Goal: Task Accomplishment & Management: Manage account settings

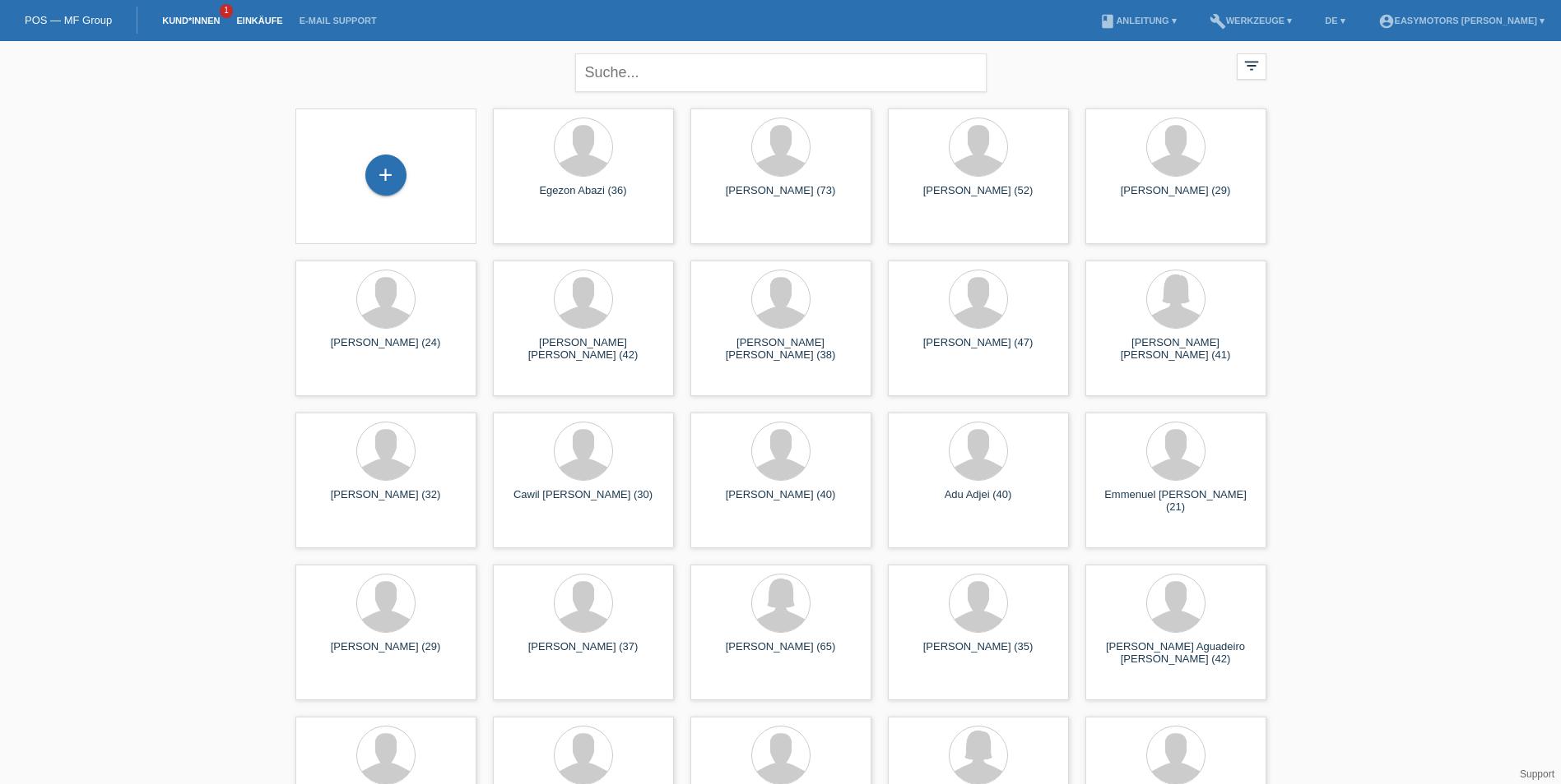
click at [249, 19] on link "Einkäufe" at bounding box center [259, 20] width 63 height 10
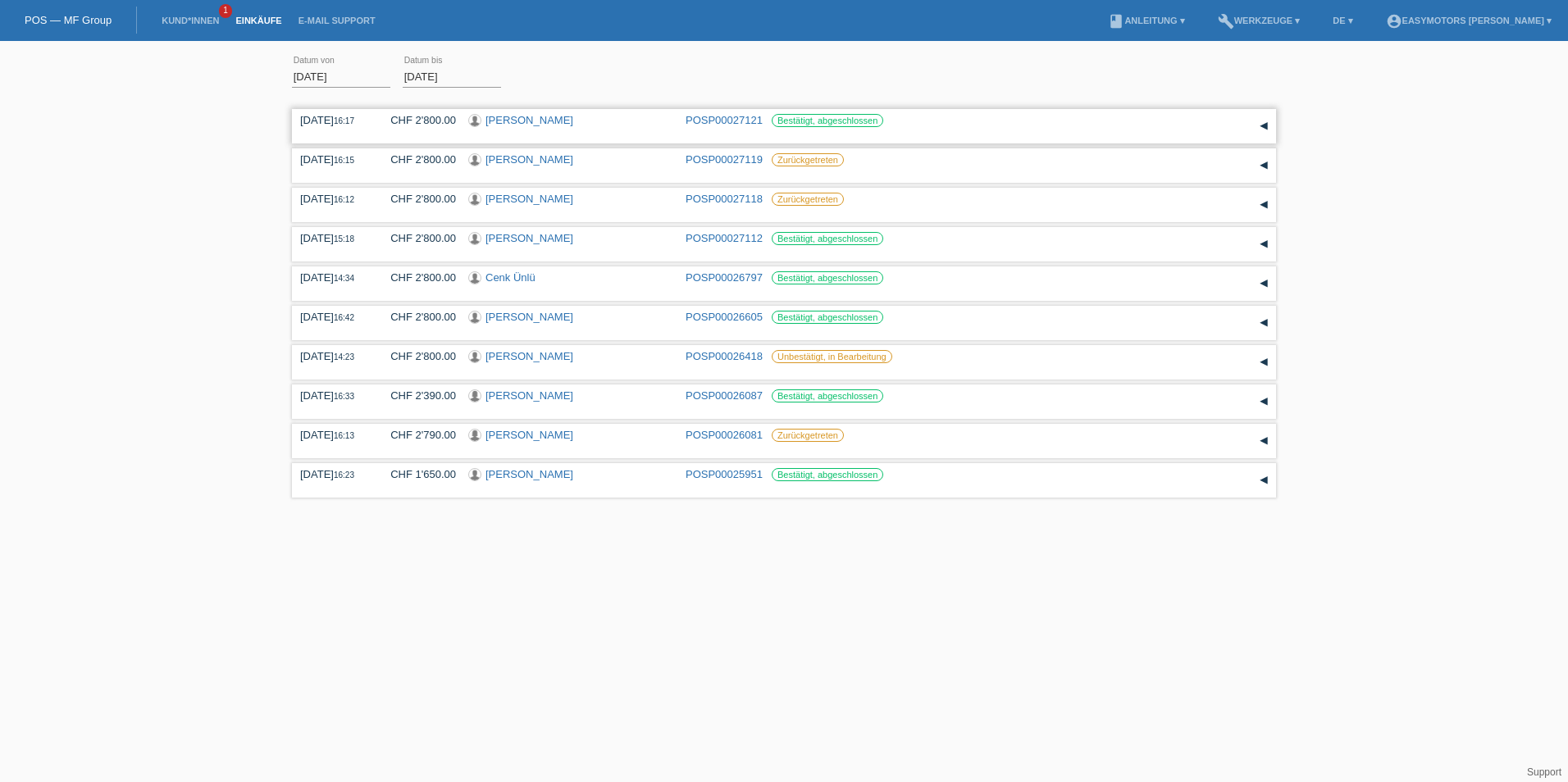
click at [550, 124] on link "[PERSON_NAME]" at bounding box center [529, 121] width 88 height 12
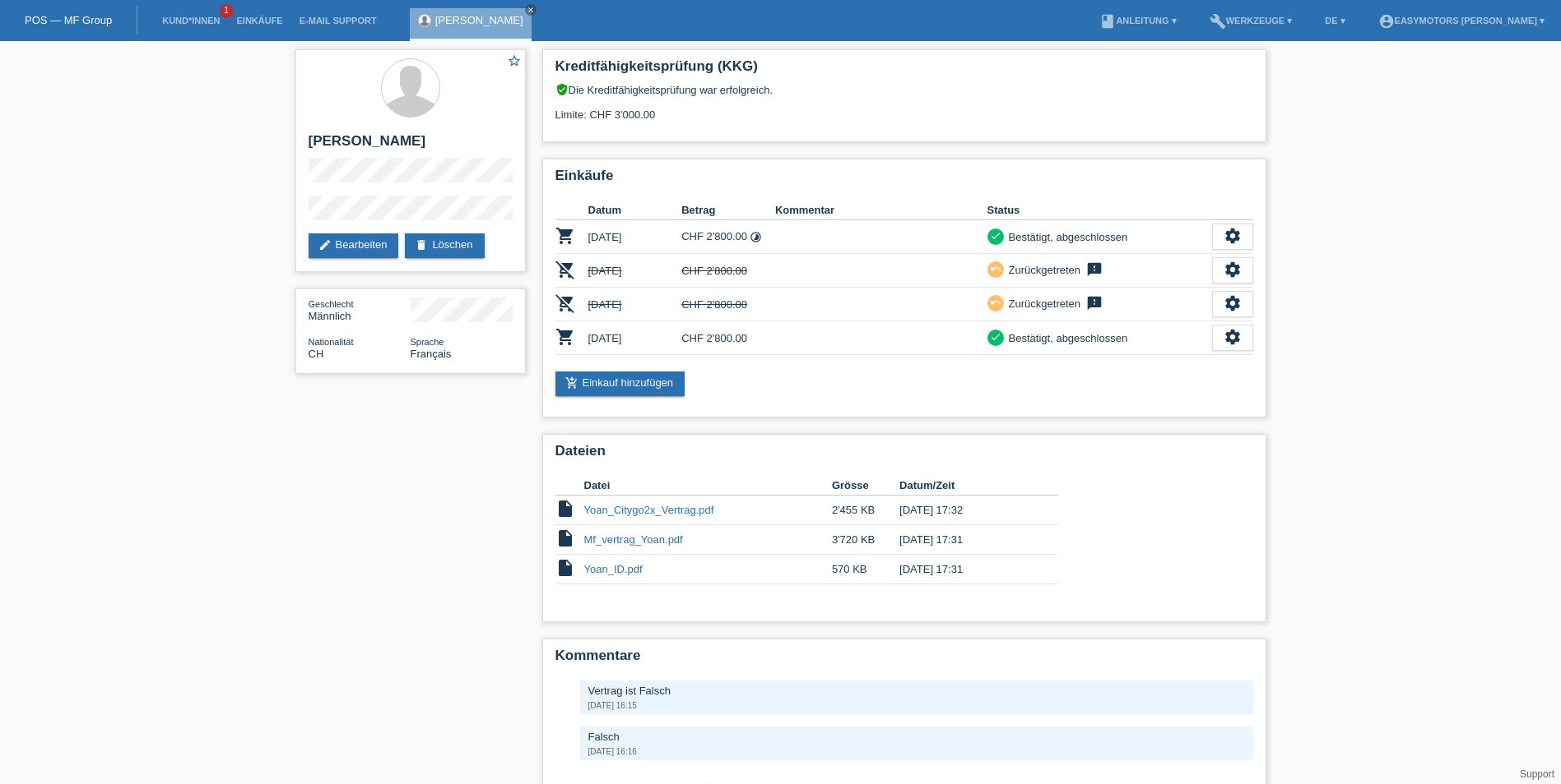
click at [205, 6] on li "Kund*innen 1" at bounding box center [191, 21] width 74 height 42
click at [205, 19] on link "Kund*innen" at bounding box center [191, 20] width 74 height 10
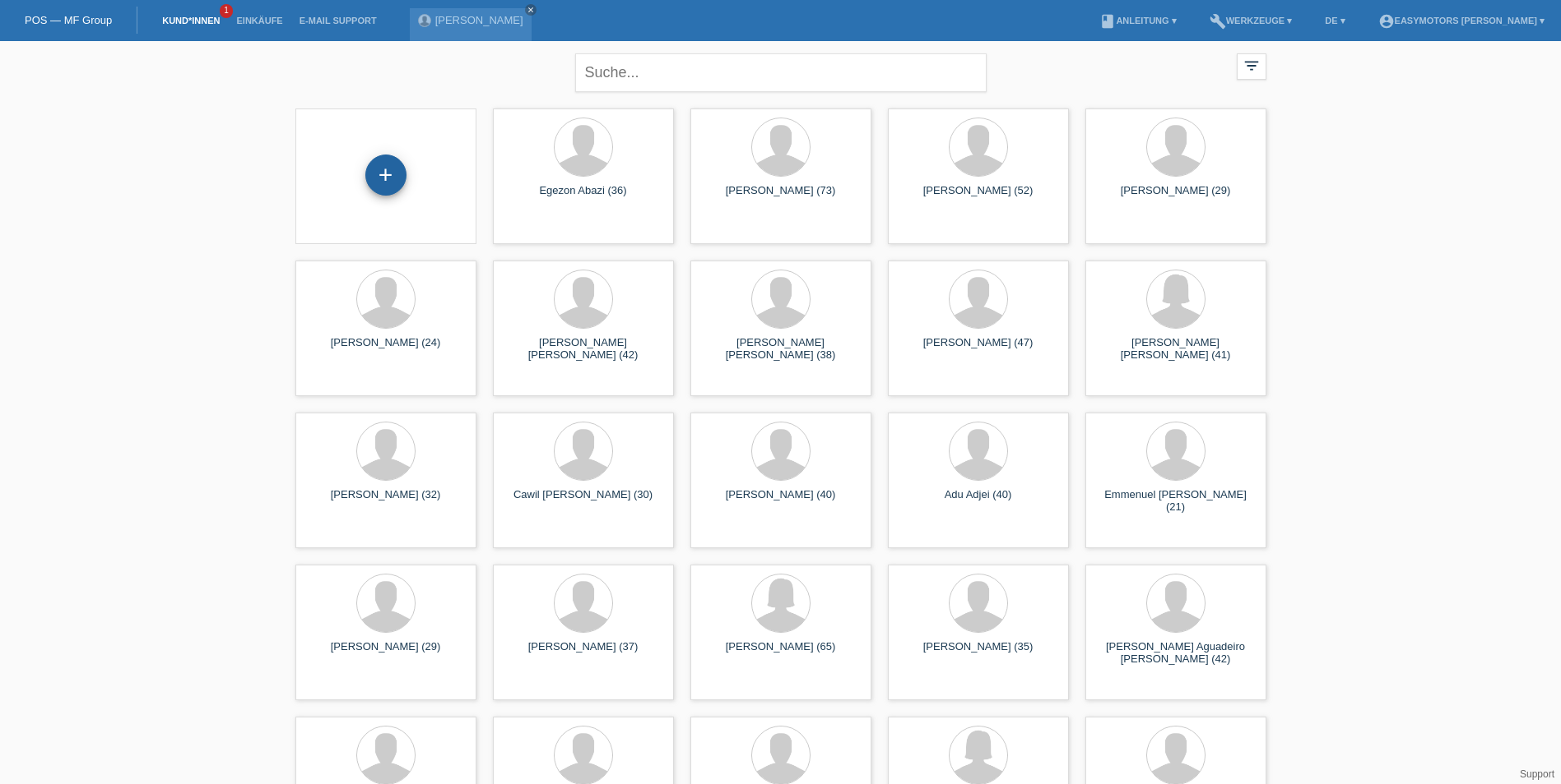
click at [389, 156] on div "+" at bounding box center [386, 175] width 41 height 41
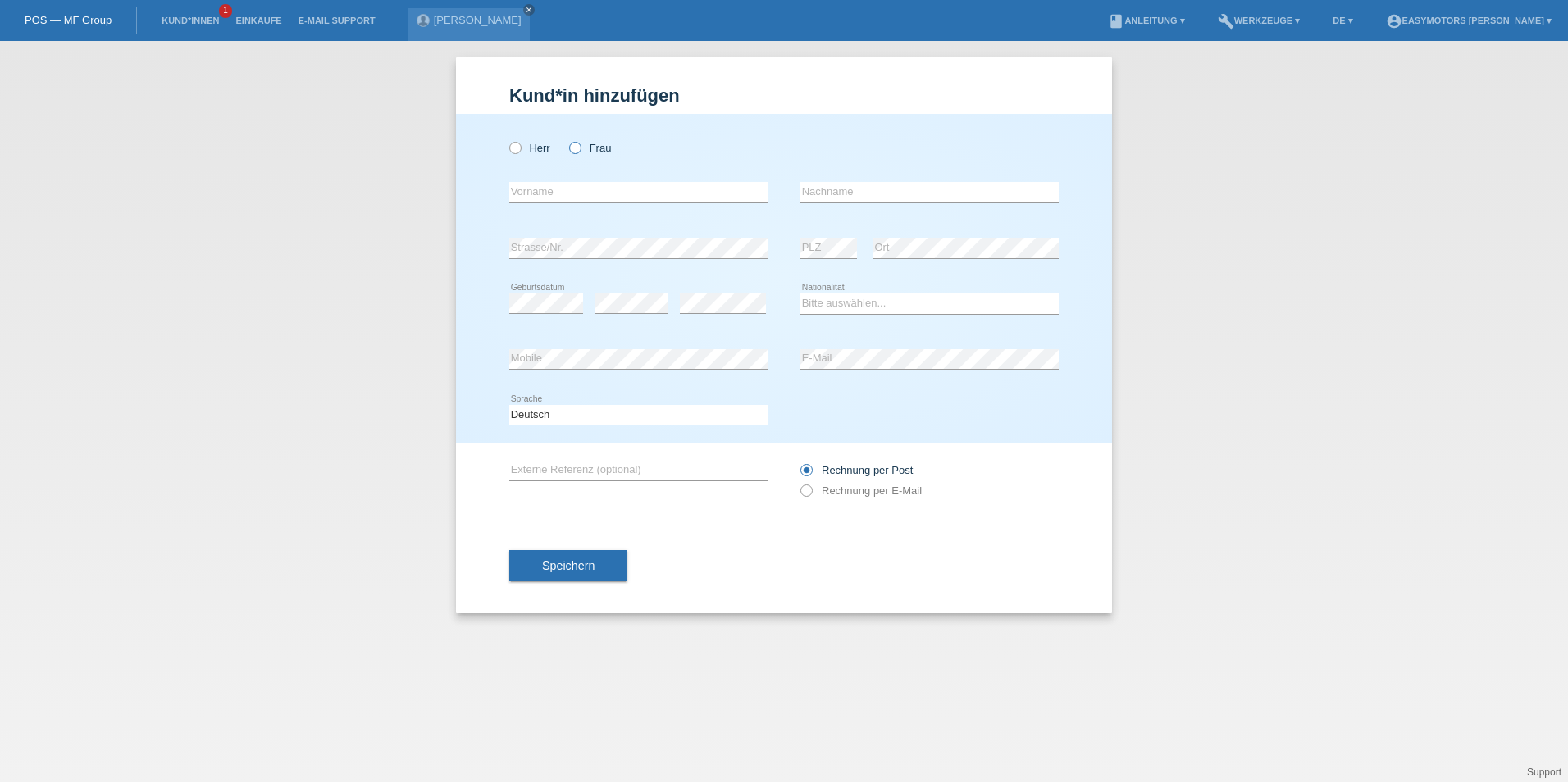
click at [599, 151] on label "Frau" at bounding box center [590, 148] width 42 height 12
click at [580, 151] on input "Frau" at bounding box center [574, 147] width 11 height 11
radio input "true"
click at [583, 192] on input "text" at bounding box center [638, 192] width 259 height 20
type input "[PERSON_NAME]"
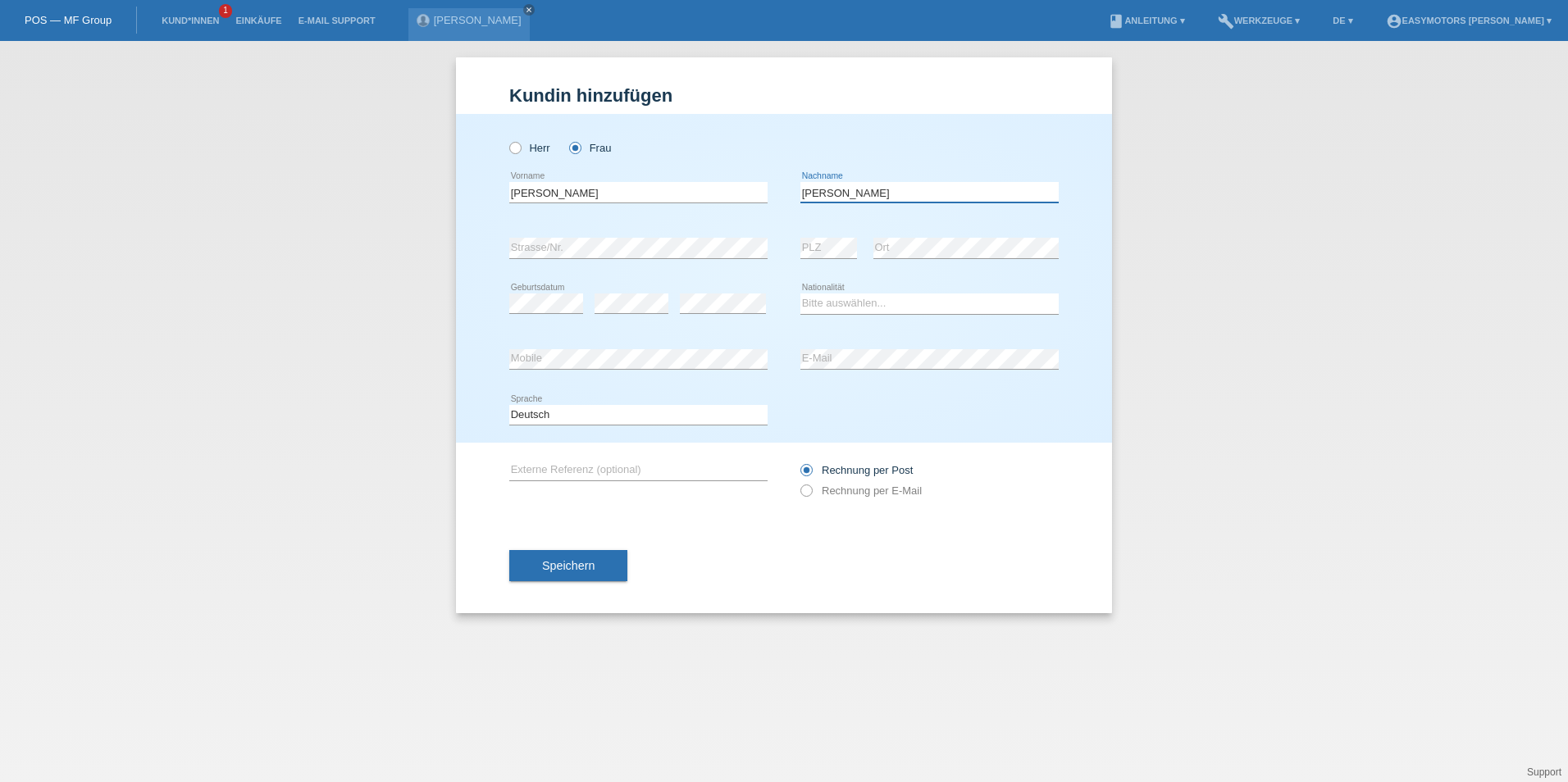
type input "[PERSON_NAME]"
click at [931, 307] on select "Bitte auswählen... Schweiz Deutschland Liechtenstein Österreich ------------ Af…" at bounding box center [930, 303] width 259 height 19
select select "ES"
click at [800, 294] on select "Bitte auswählen... Schweiz Deutschland Liechtenstein Österreich ------------ Af…" at bounding box center [930, 303] width 259 height 19
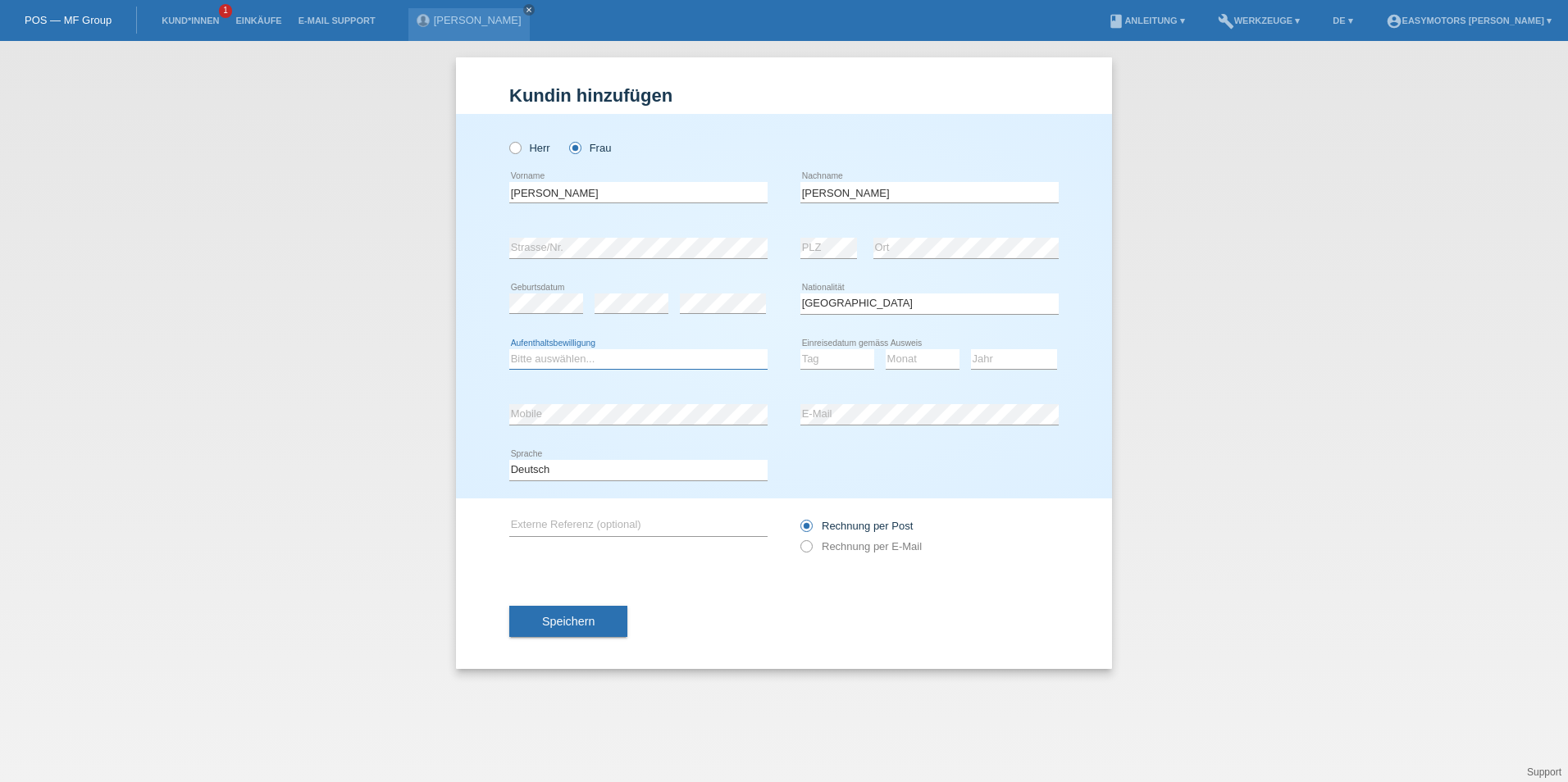
select select "C"
select select "02"
select select "01"
select select "2006"
drag, startPoint x: 535, startPoint y: 463, endPoint x: 535, endPoint y: 481, distance: 18.0
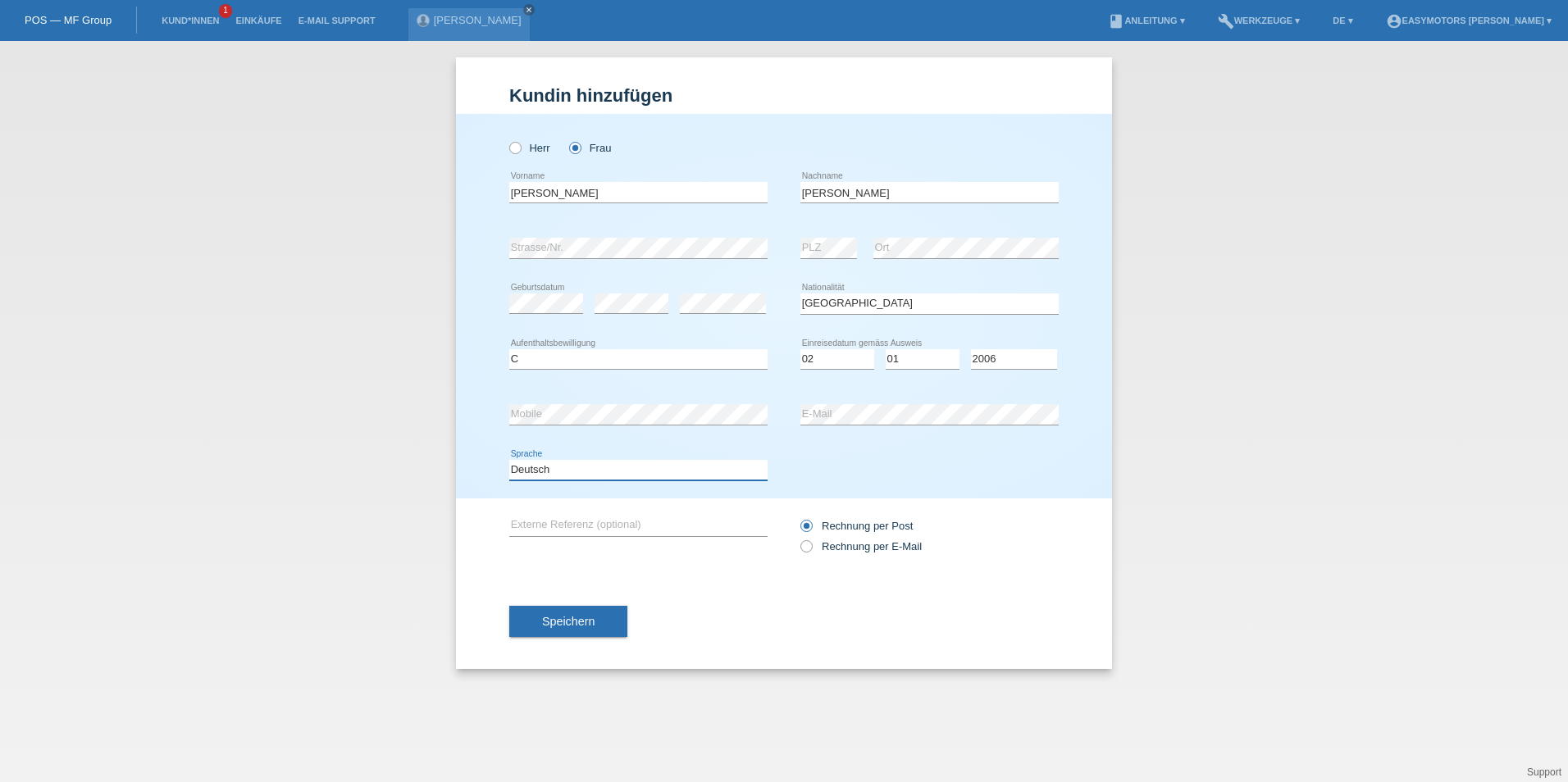
click at [535, 463] on select "Deutsch Français Italiano English" at bounding box center [638, 470] width 259 height 19
select select "fr"
click at [509, 460] on select "Deutsch Français Italiano English" at bounding box center [638, 470] width 259 height 19
click at [536, 622] on button "Speichern" at bounding box center [568, 621] width 118 height 31
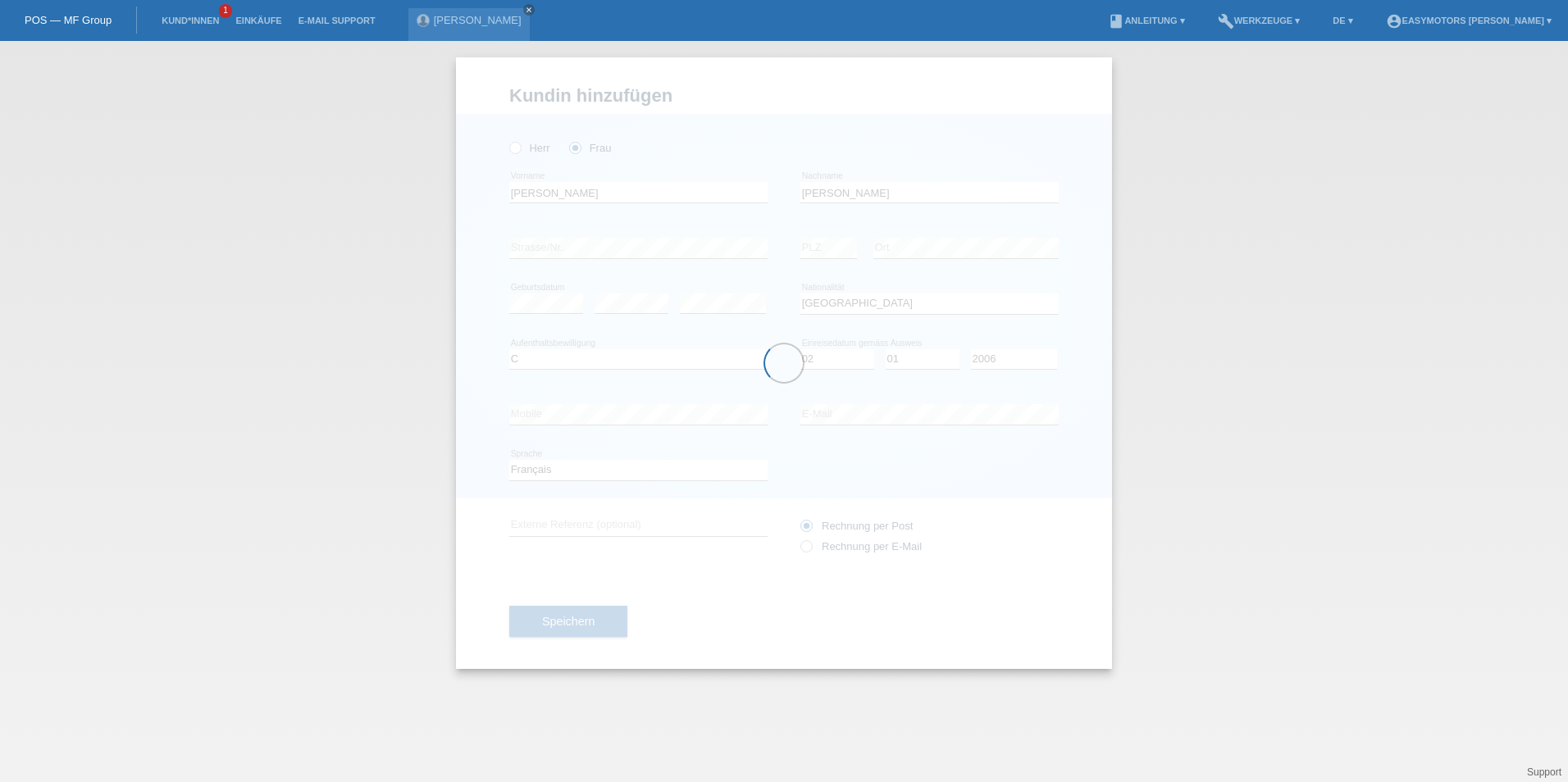
drag, startPoint x: 577, startPoint y: 6, endPoint x: 592, endPoint y: 51, distance: 47.4
click at [533, 6] on icon "close" at bounding box center [529, 10] width 8 height 8
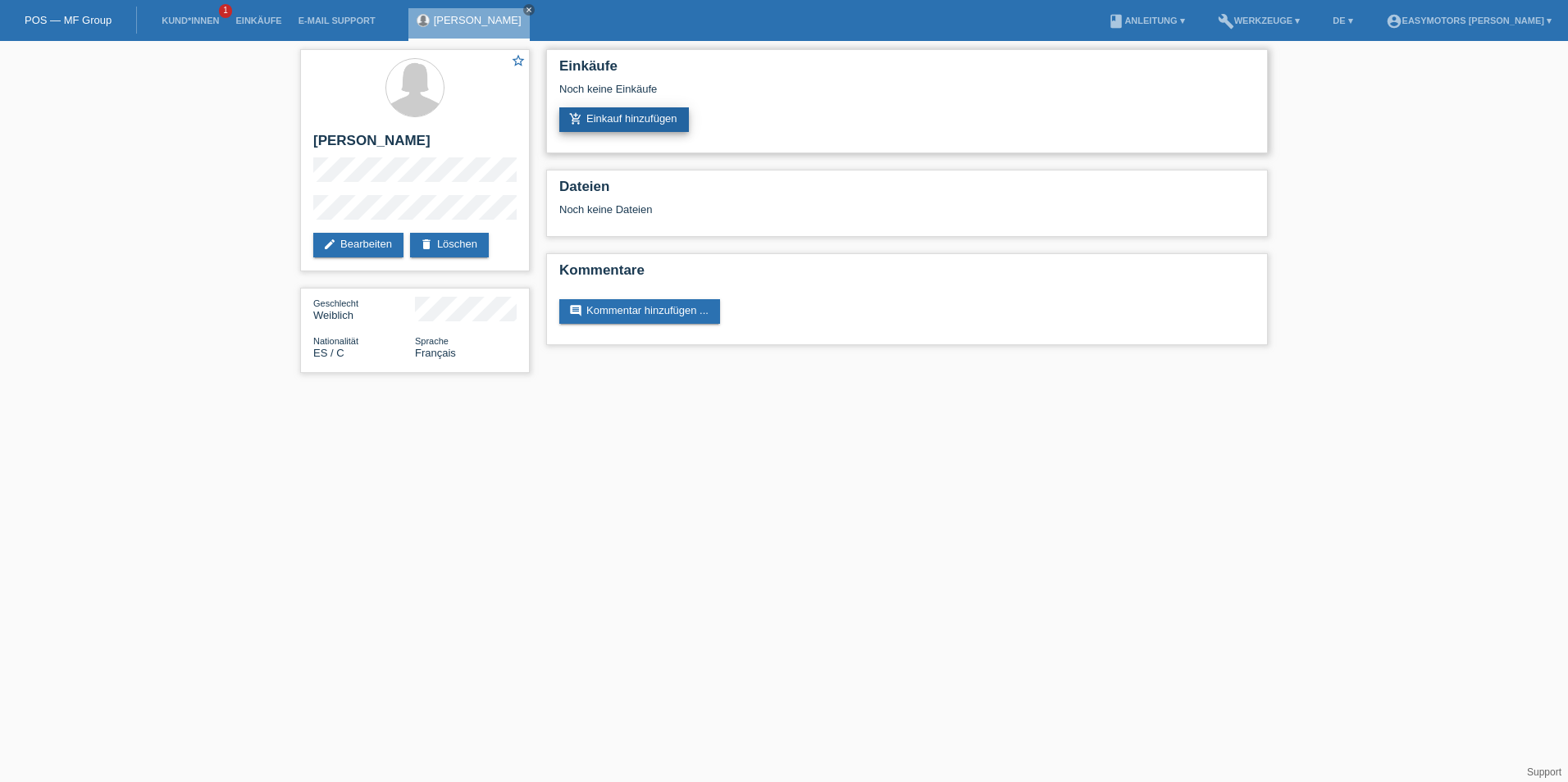
click at [635, 122] on link "add_shopping_cart Einkauf hinzufügen" at bounding box center [624, 120] width 129 height 25
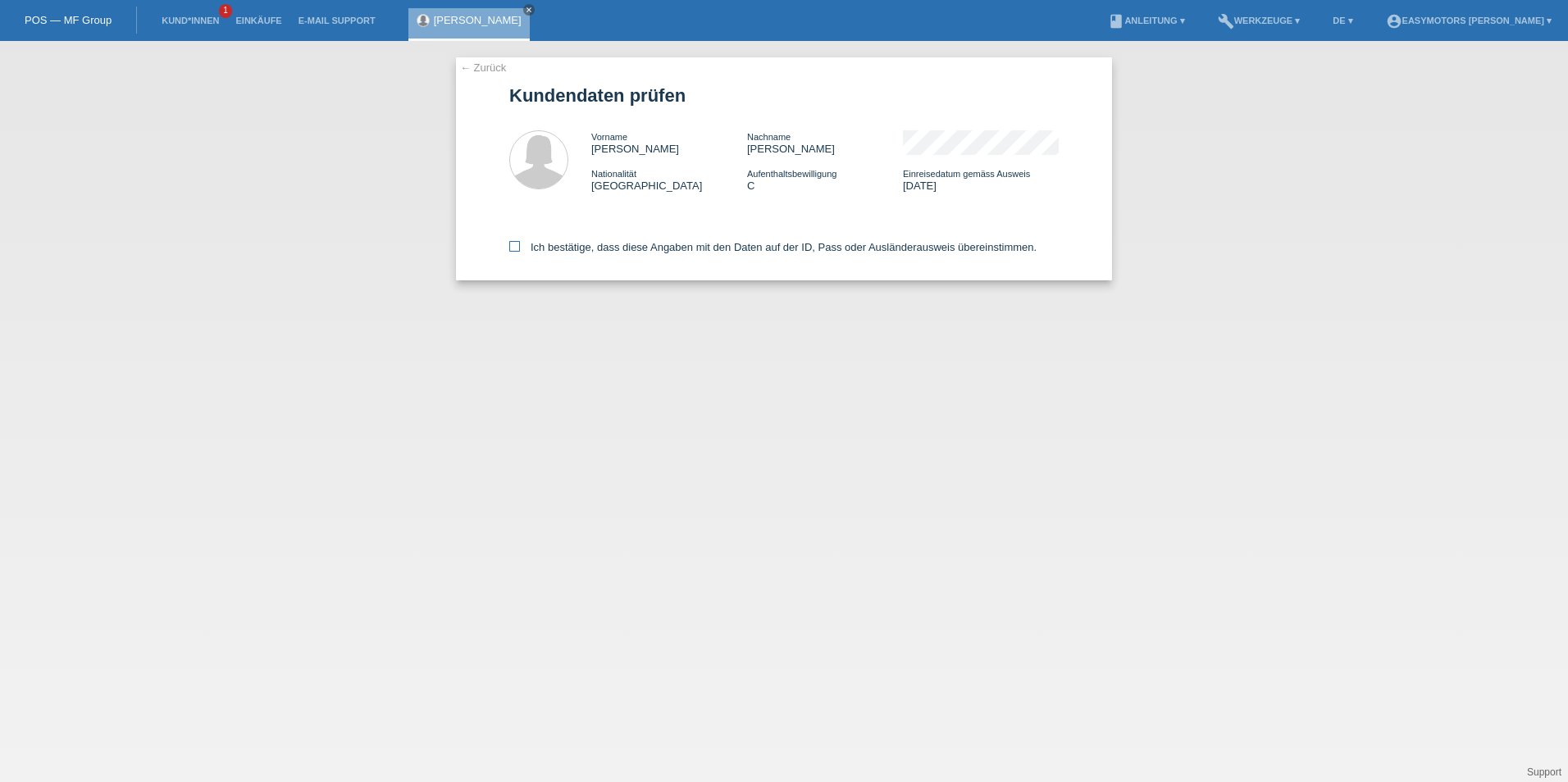
click at [618, 249] on label "Ich bestätige, dass diese Angaben mit den Daten auf der ID, Pass oder Ausländer…" at bounding box center [772, 247] width 527 height 12
click at [520, 249] on input "Ich bestätige, dass diese Angaben mit den Daten auf der ID, Pass oder Ausländer…" at bounding box center [514, 246] width 11 height 11
checkbox input "true"
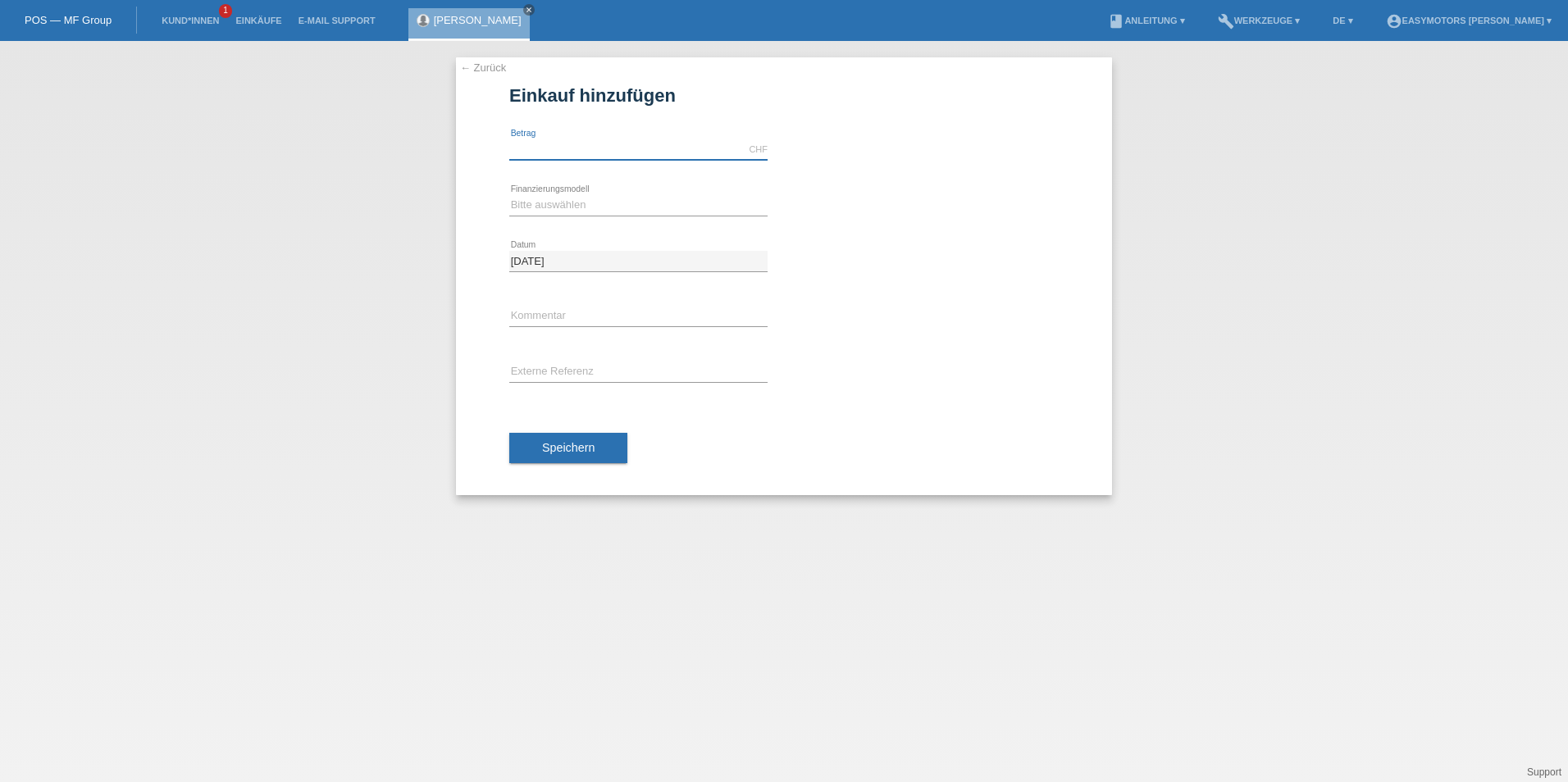
click at [624, 157] on input "text" at bounding box center [638, 149] width 259 height 20
type input "2800.00"
click at [549, 205] on select "Bitte auswählen Fixe Raten Kauf auf Rechnung mit Teilzahlungsoption" at bounding box center [638, 205] width 259 height 19
select select "81"
click at [509, 195] on select "Bitte auswählen Fixe Raten Kauf auf Rechnung mit Teilzahlungsoption" at bounding box center [638, 205] width 259 height 19
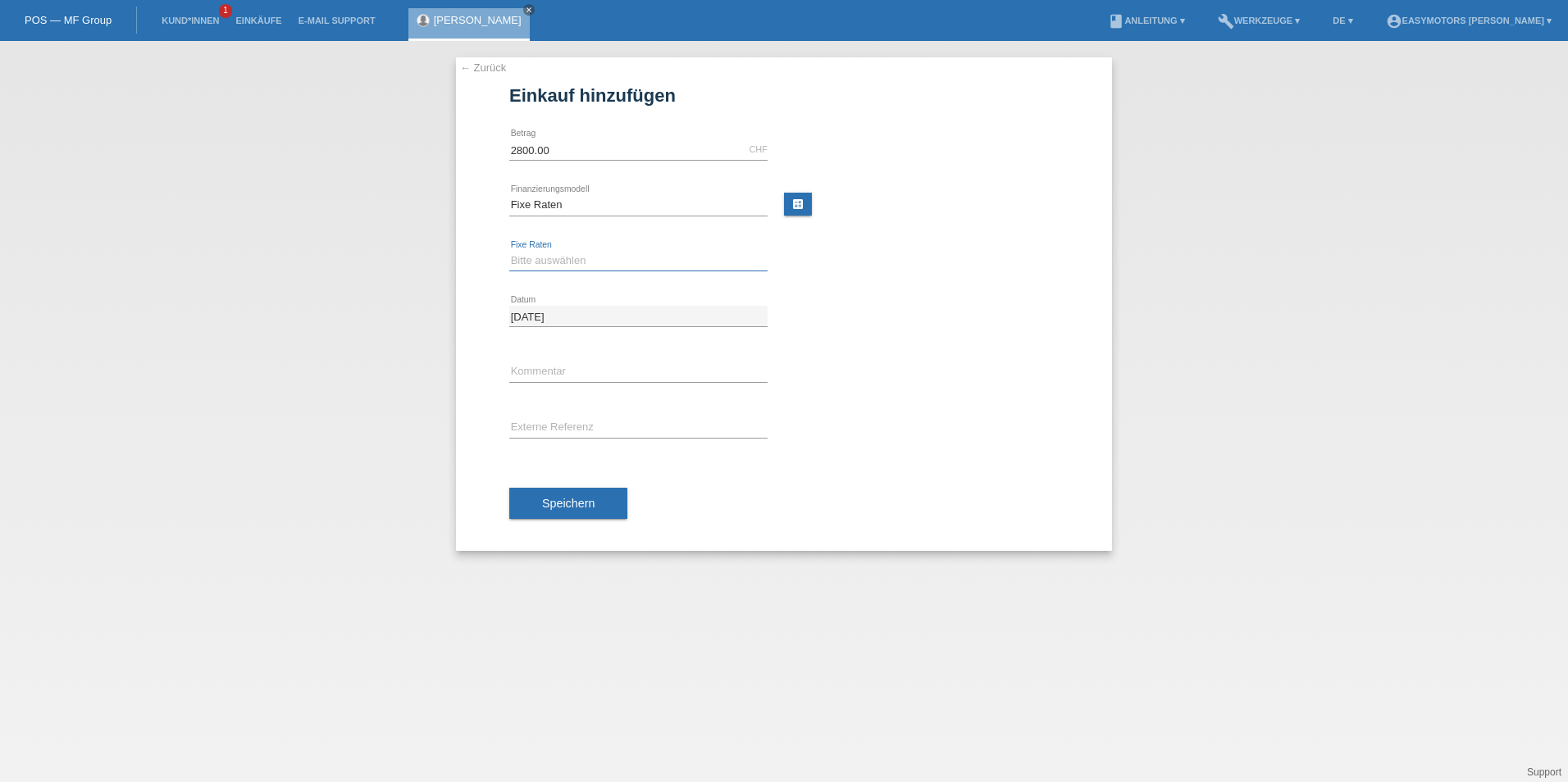
click at [565, 258] on select "Bitte auswählen 12 Raten 24 Raten 48 Raten" at bounding box center [638, 260] width 259 height 19
select select "320"
click at [509, 251] on select "Bitte auswählen 12 Raten 24 Raten 48 Raten" at bounding box center [638, 260] width 259 height 19
click at [598, 516] on button "Speichern" at bounding box center [568, 503] width 118 height 31
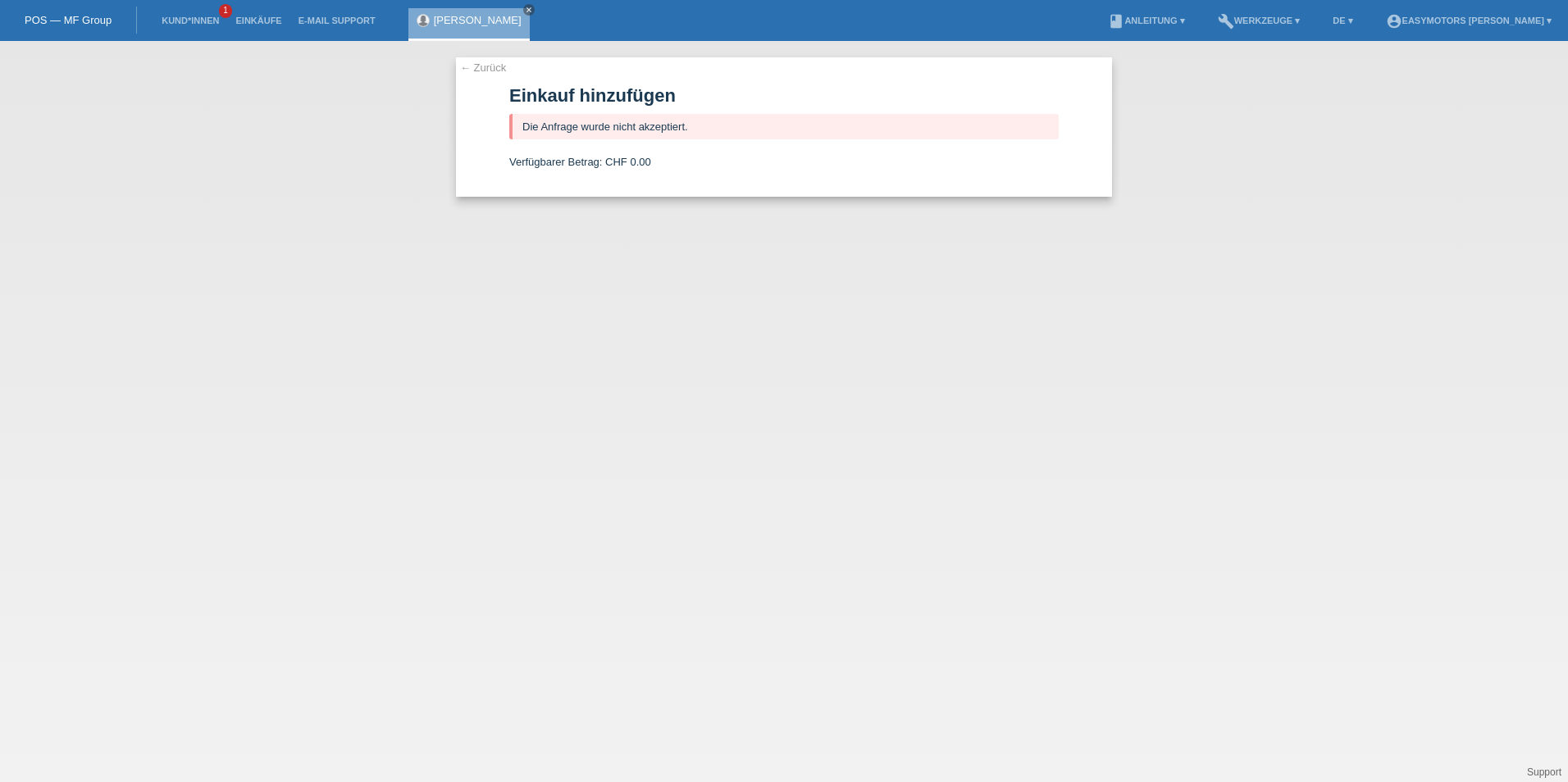
click at [566, 163] on span "Verfügbarer Betrag:" at bounding box center [555, 162] width 92 height 12
click at [479, 69] on link "← Zurück" at bounding box center [483, 68] width 46 height 12
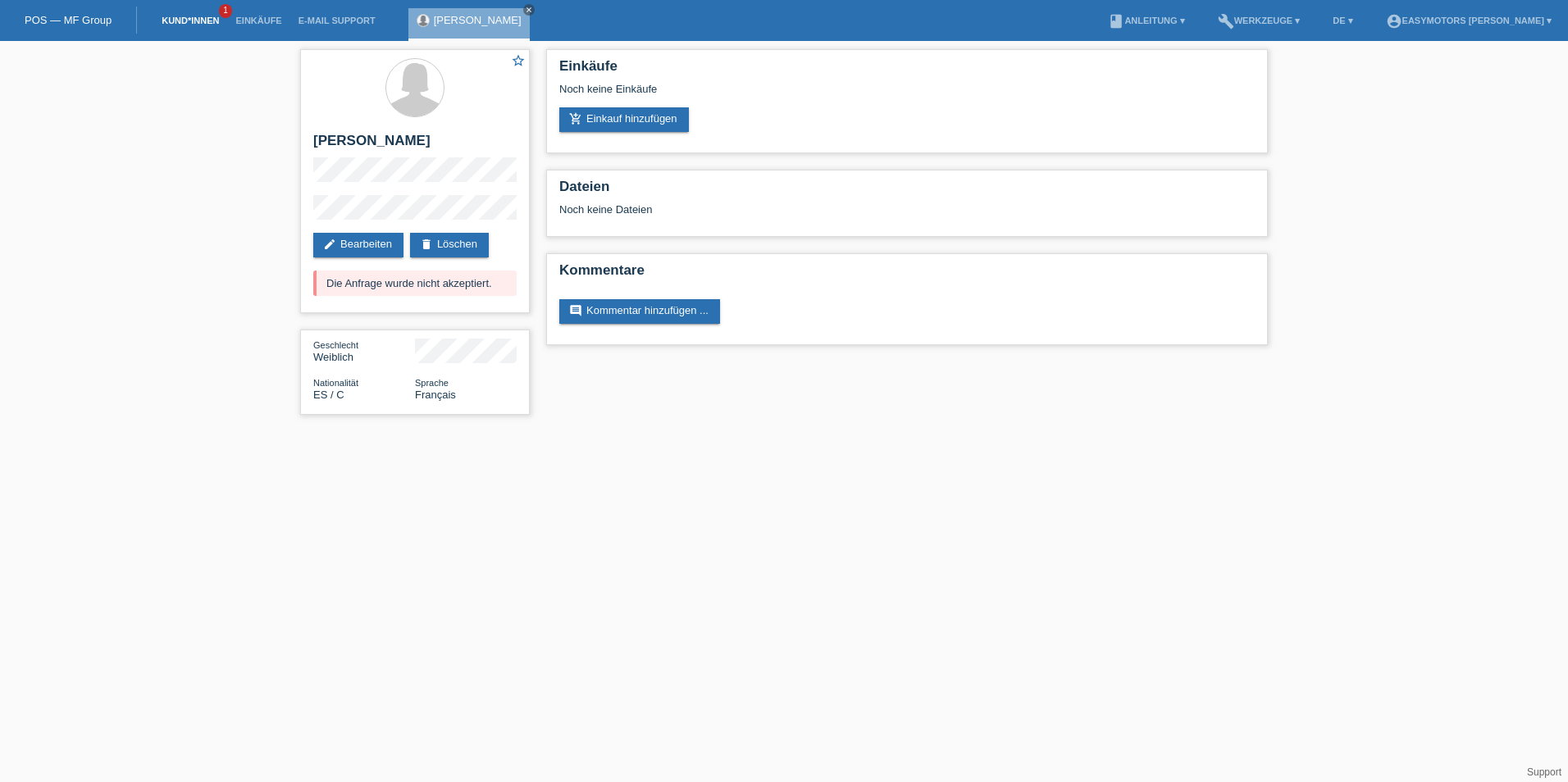
click at [221, 20] on link "Kund*innen" at bounding box center [190, 20] width 74 height 10
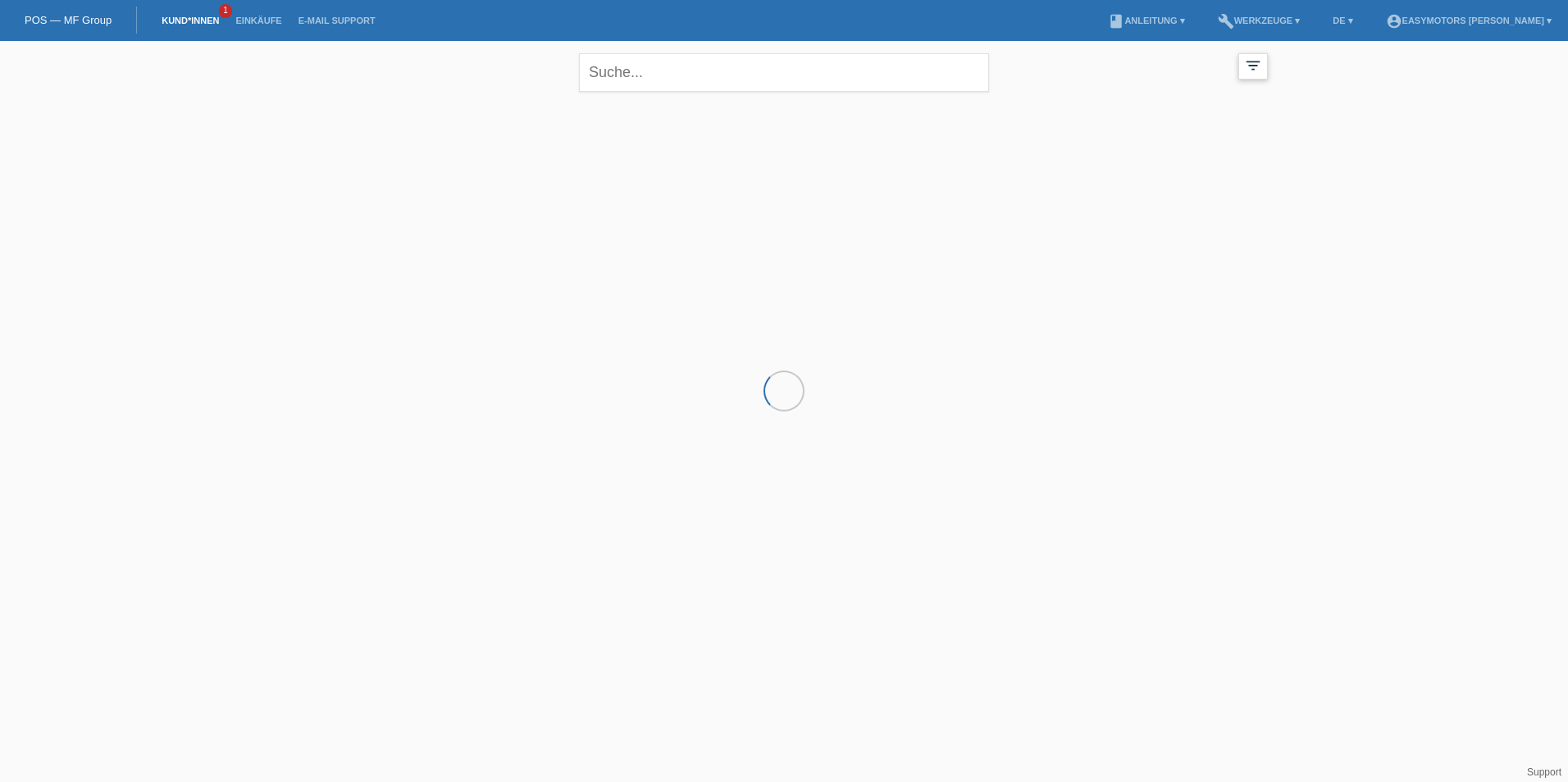
click at [1243, 57] on icon "filter_list" at bounding box center [1252, 65] width 18 height 18
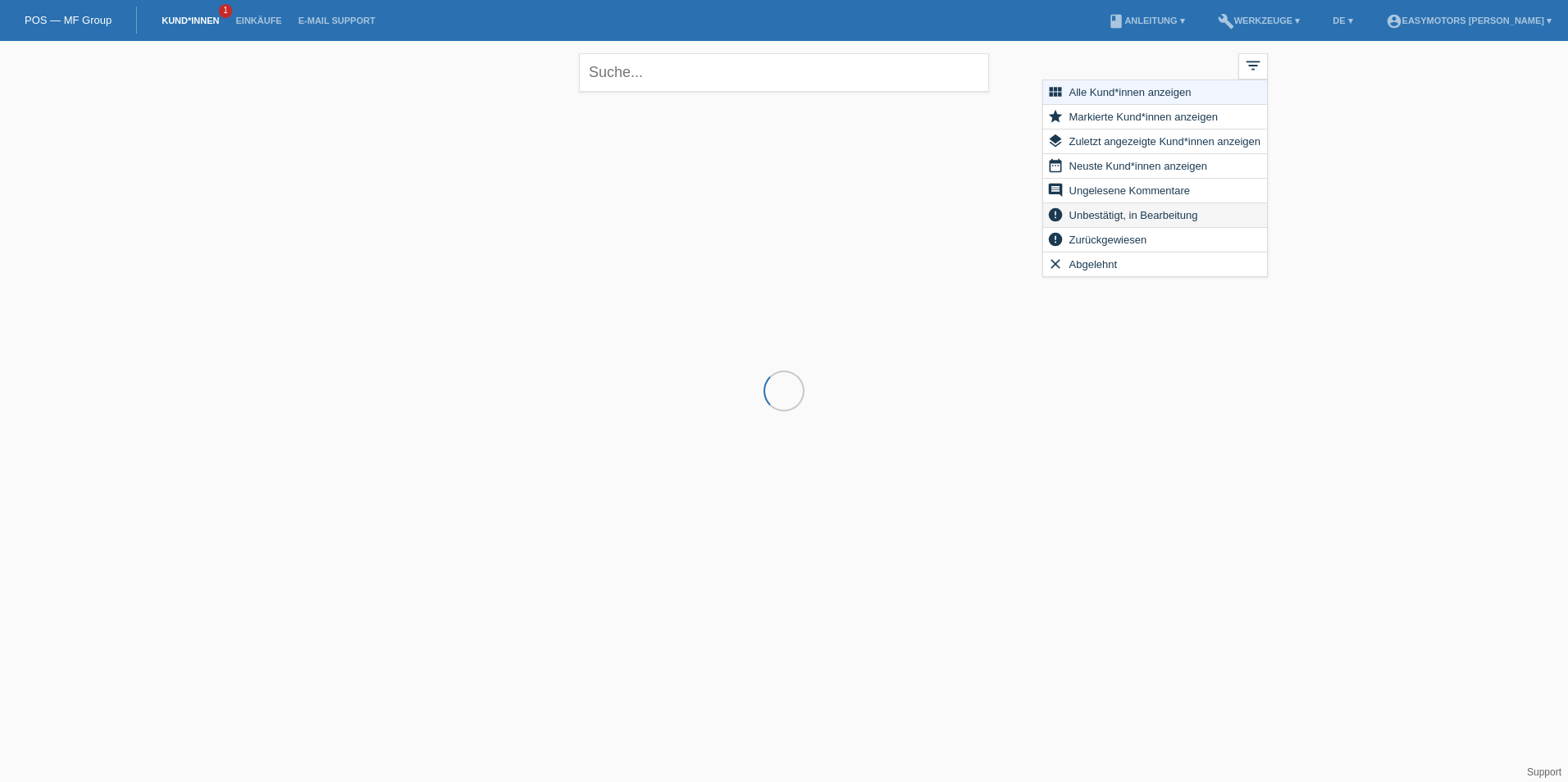
click at [1150, 211] on span "Unbestätigt, in Bearbeitung" at bounding box center [1134, 215] width 134 height 19
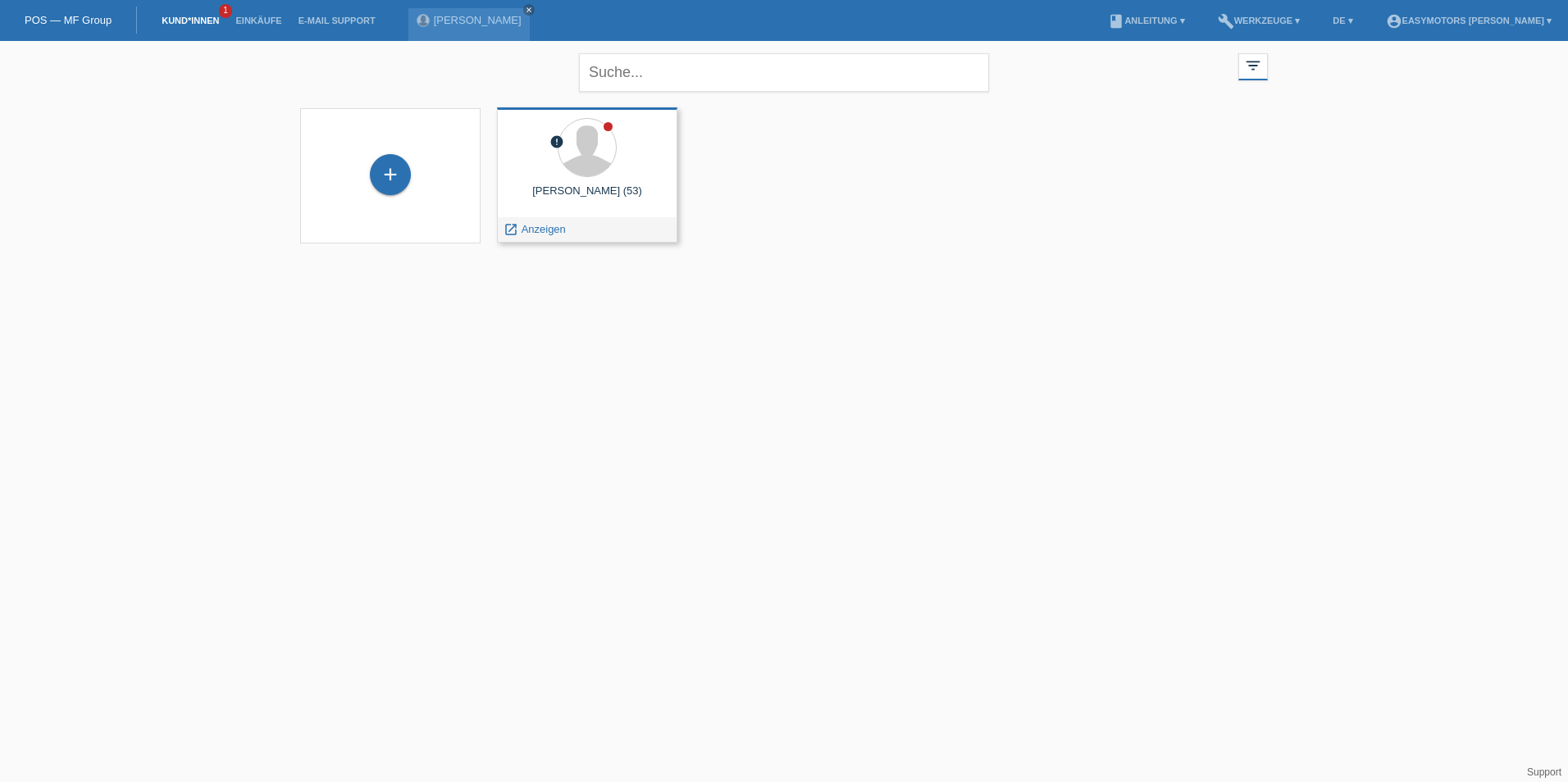
click at [558, 213] on div "error Abdu Mohammed Andu (53) launch Anzeigen" at bounding box center [587, 175] width 180 height 135
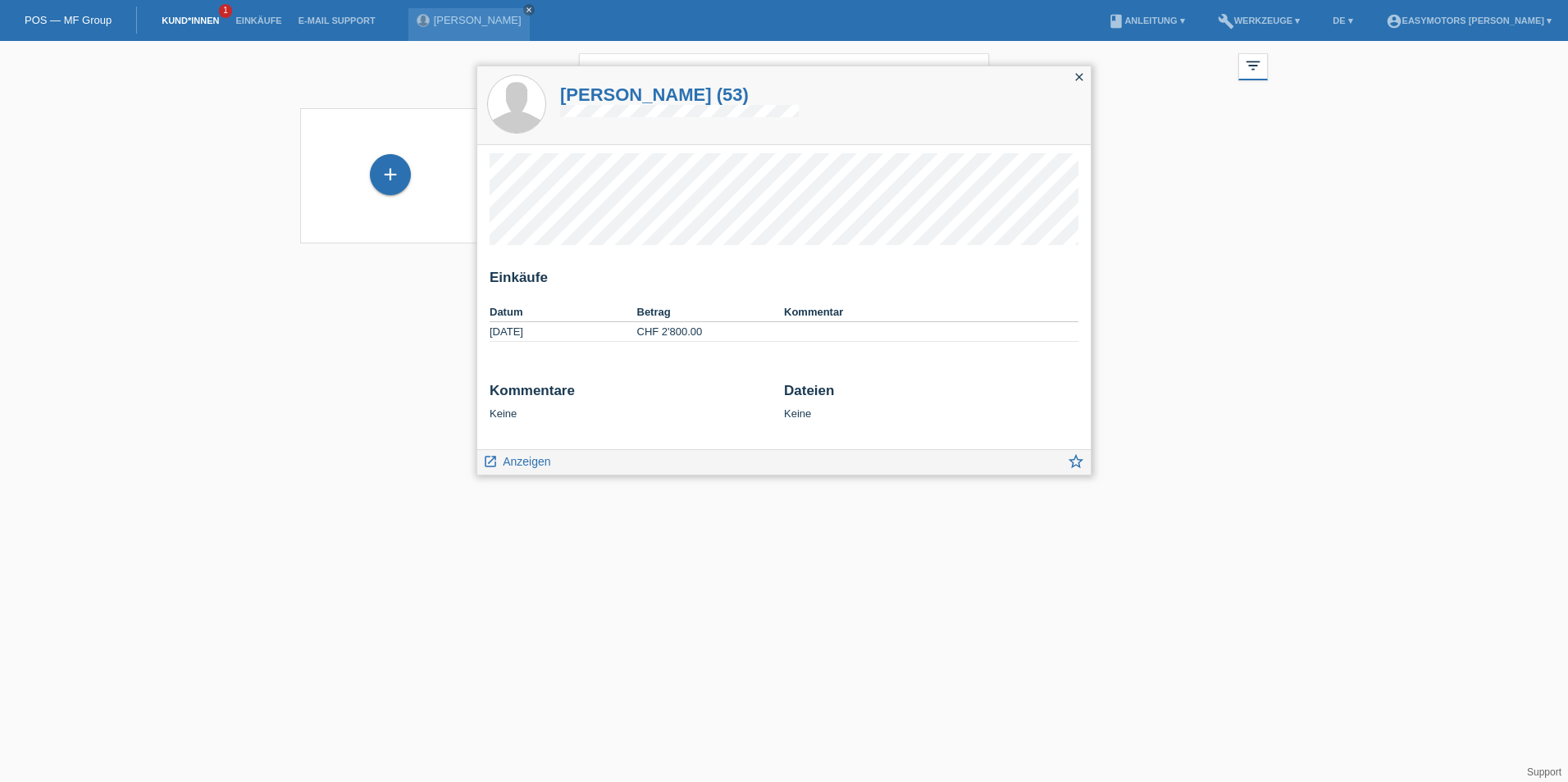
click at [1083, 76] on icon "close" at bounding box center [1078, 77] width 13 height 13
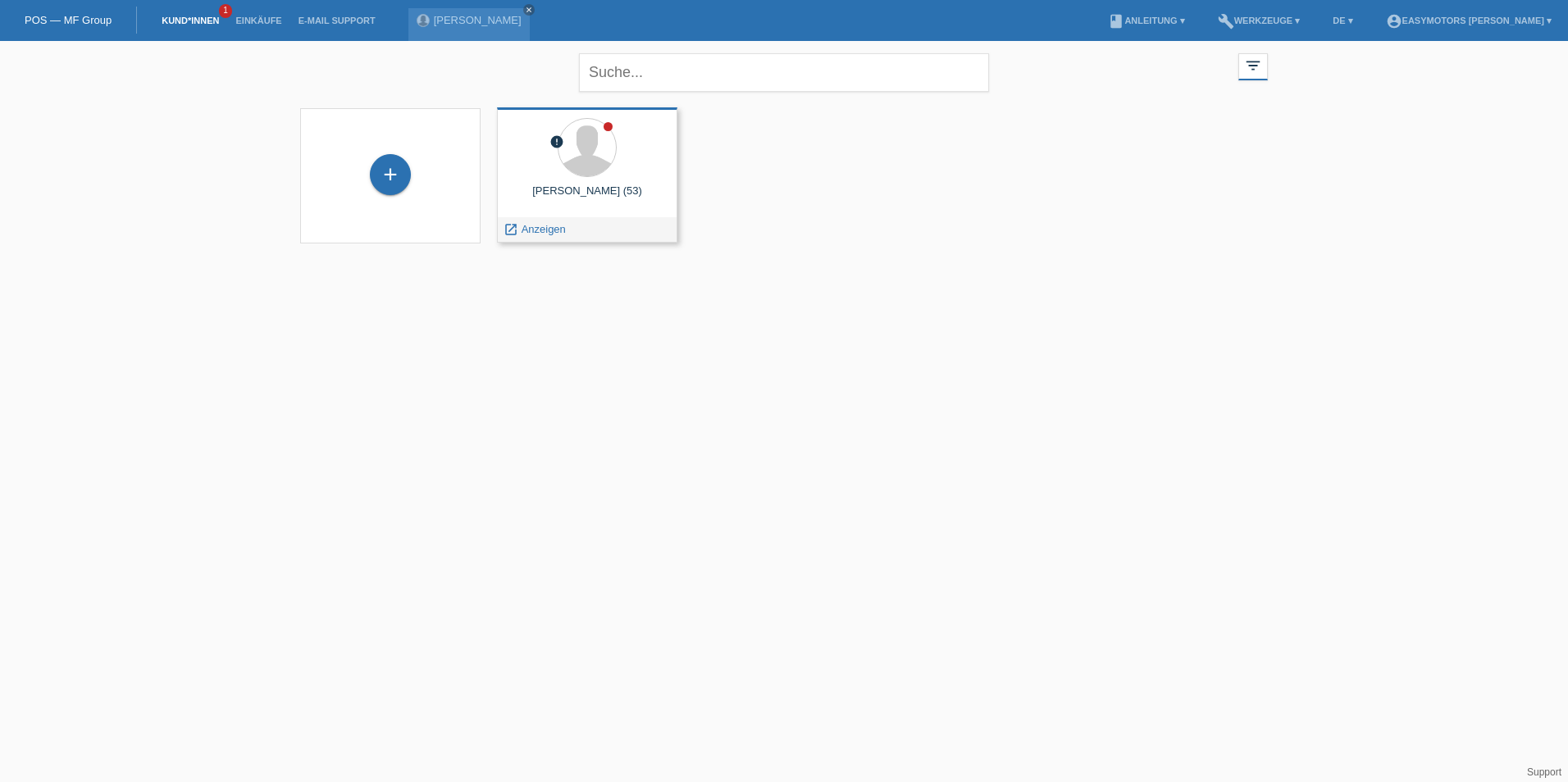
click at [551, 153] on div at bounding box center [587, 149] width 154 height 62
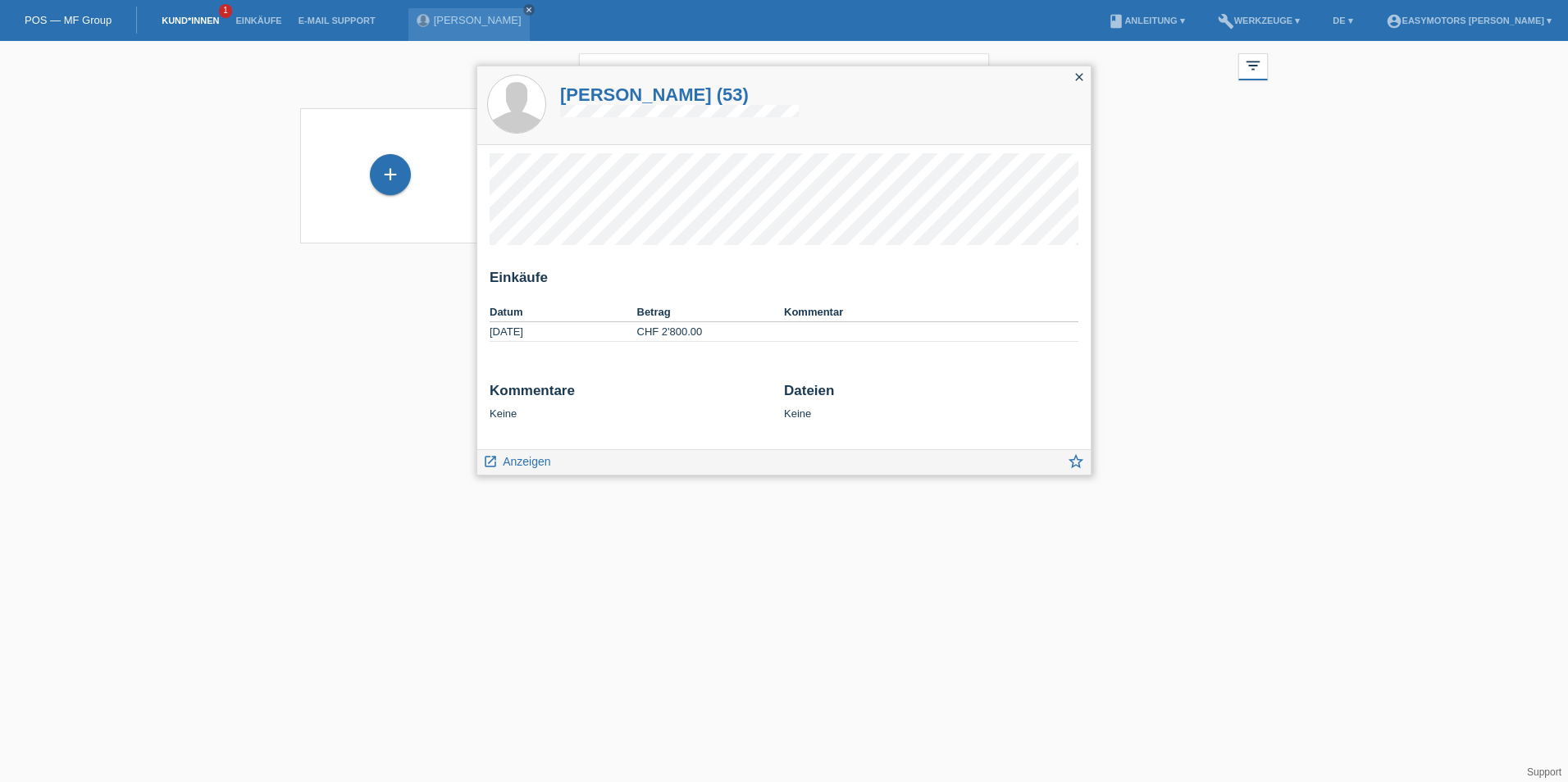
click at [1074, 78] on icon "close" at bounding box center [1078, 77] width 13 height 13
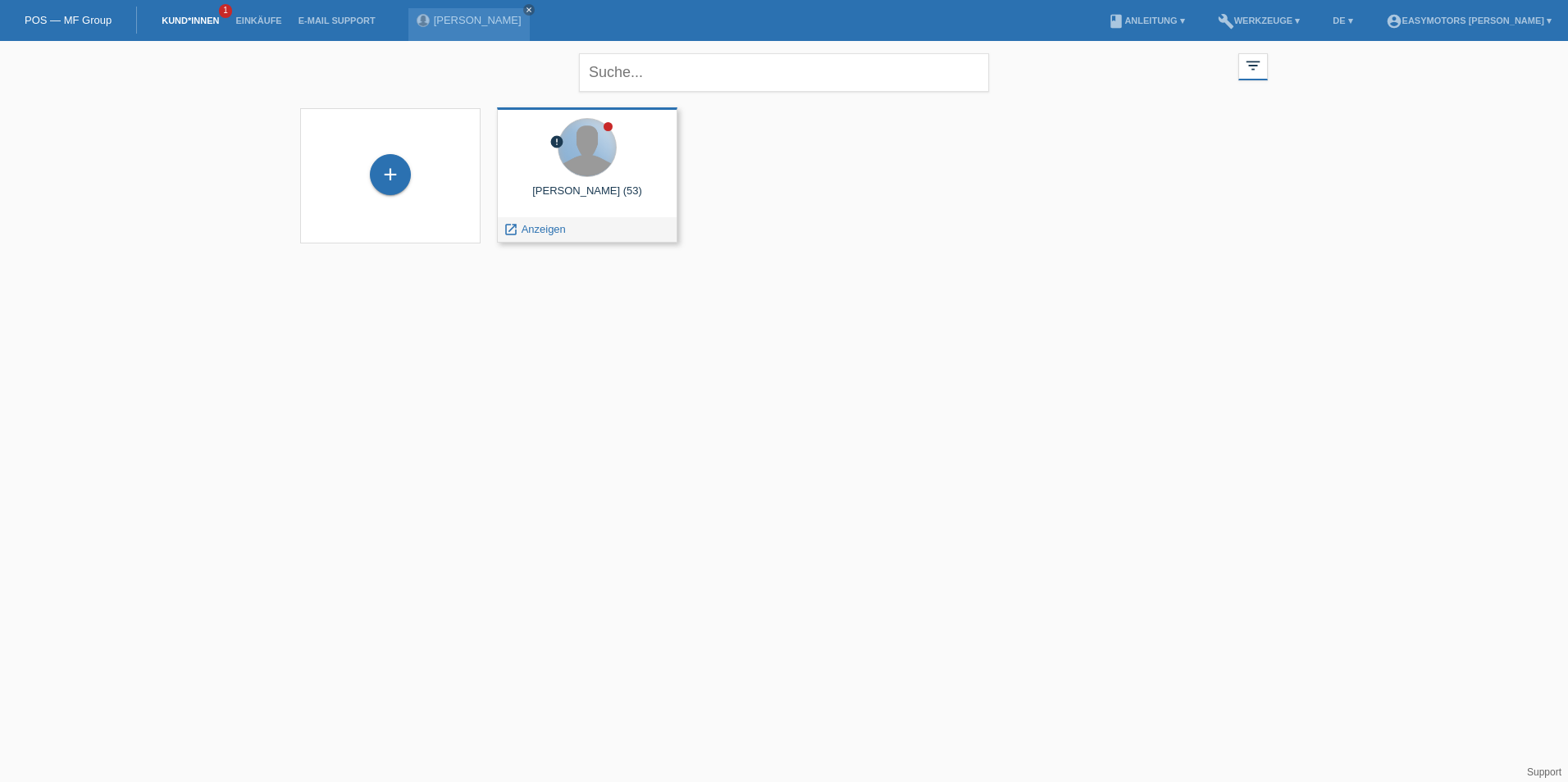
click at [583, 172] on div at bounding box center [587, 147] width 57 height 57
click at [530, 228] on span "Anzeigen" at bounding box center [543, 230] width 44 height 12
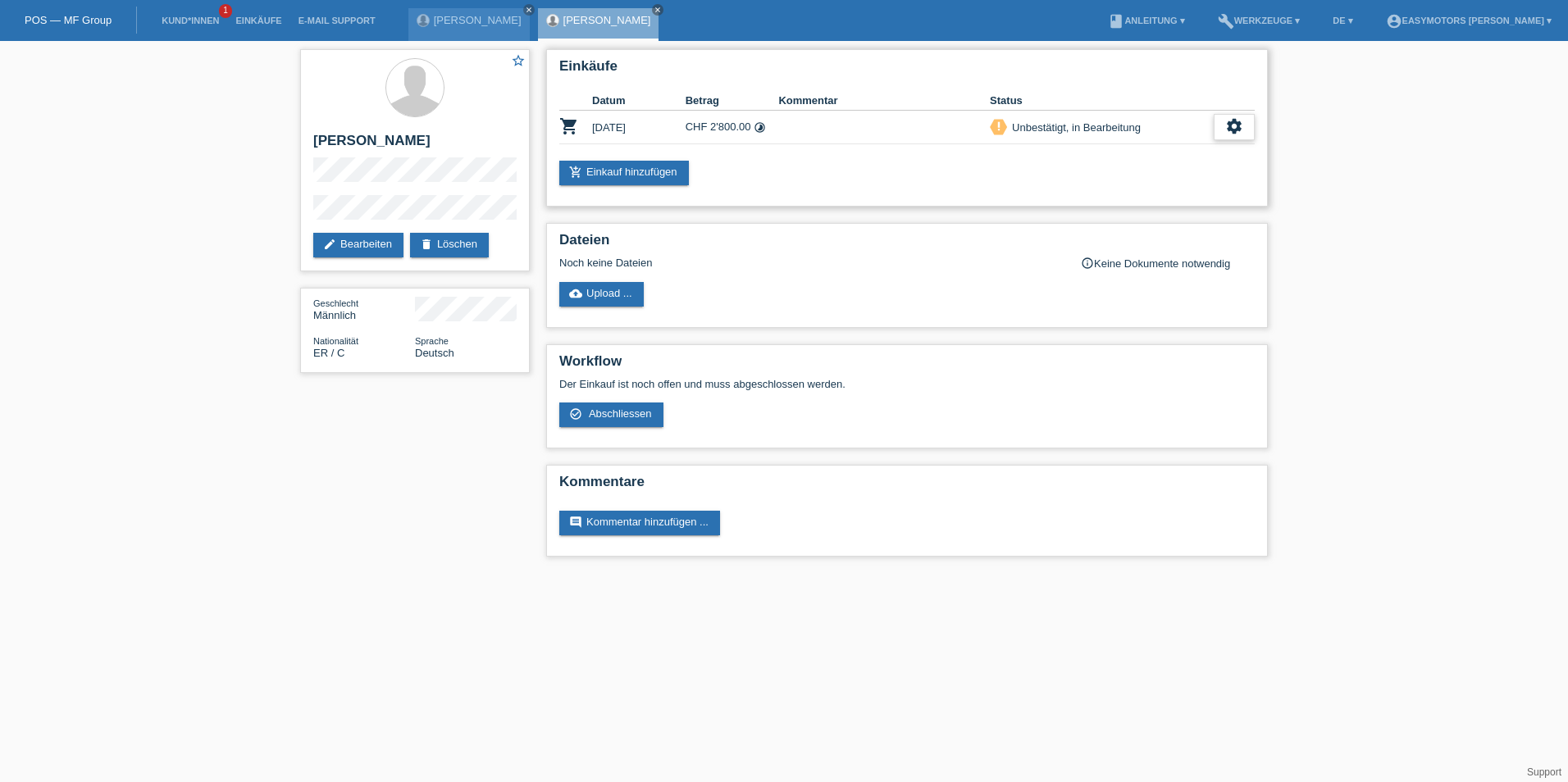
click at [1214, 130] on div "settings" at bounding box center [1234, 128] width 41 height 26
click at [1133, 224] on span "Kunde ist vom Kauf zurückgetreten..." at bounding box center [1160, 226] width 179 height 19
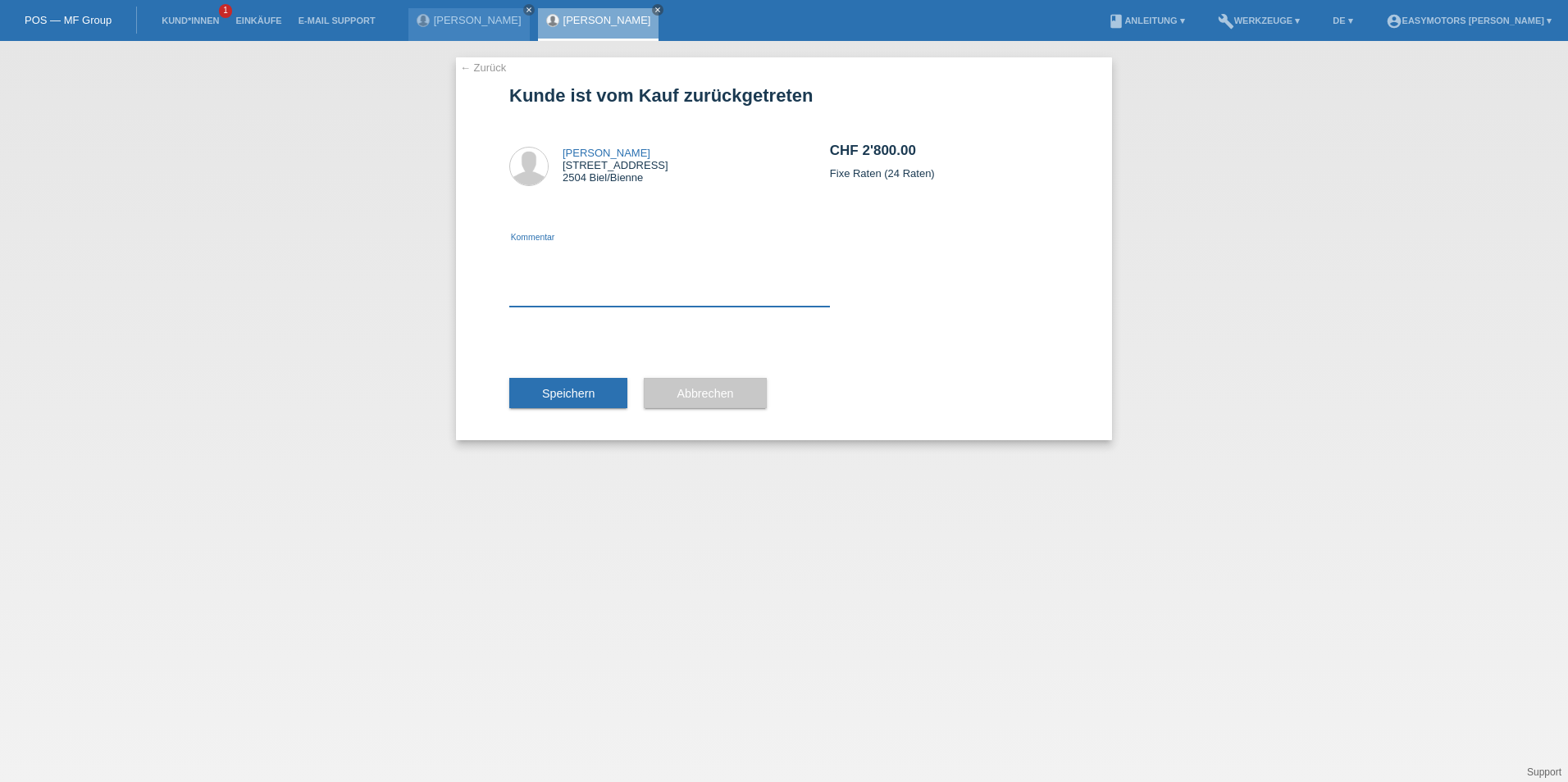
click at [794, 277] on textarea at bounding box center [669, 275] width 321 height 63
type textarea "KD hat Bar Bezahlt"
click at [572, 391] on span "Speichern" at bounding box center [568, 393] width 53 height 13
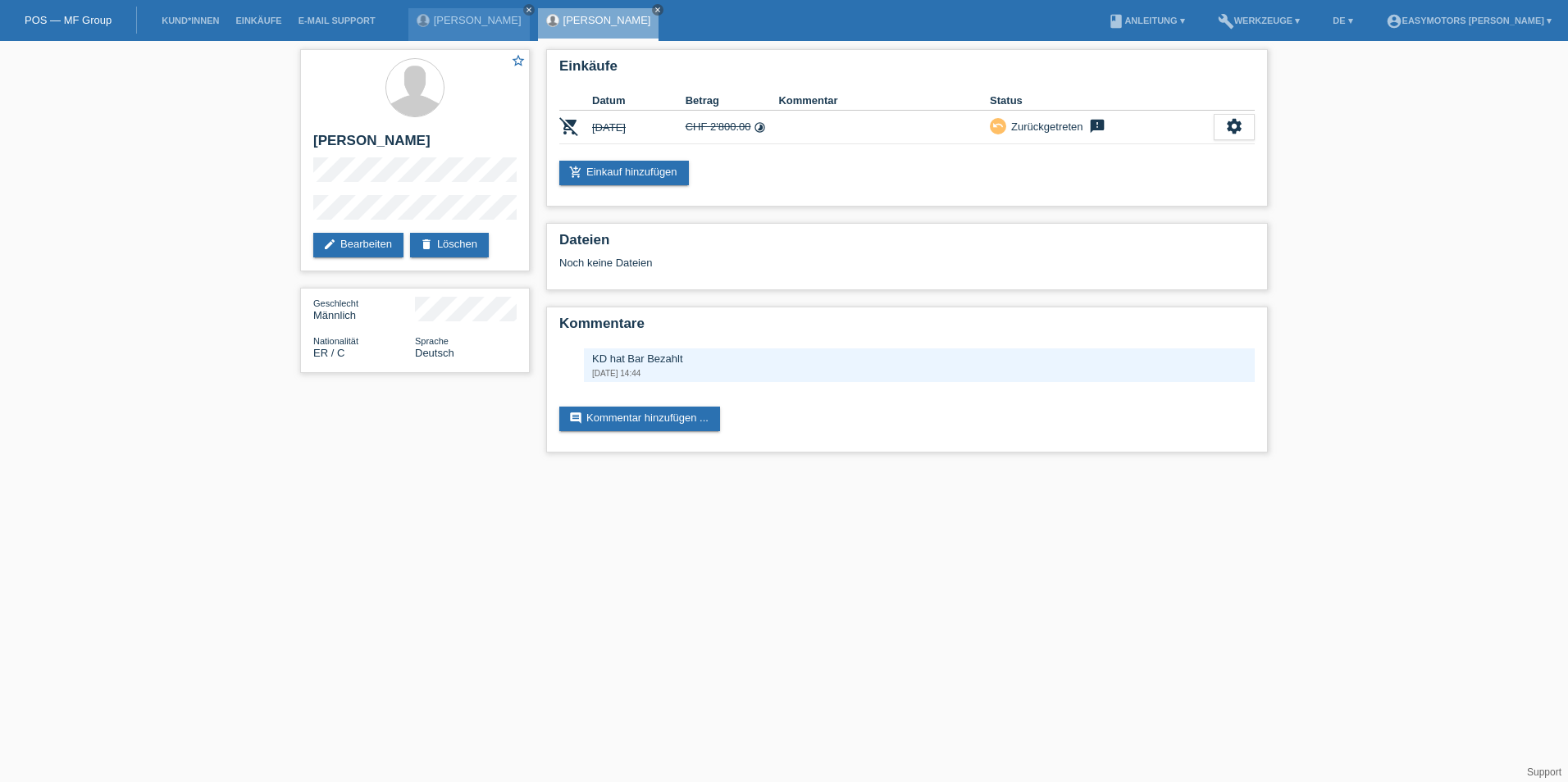
click at [489, 1] on div "Lylou Mey Pose Varela close Abdu Mohammed Andu close" at bounding box center [537, 20] width 259 height 41
click at [483, 17] on link "[PERSON_NAME]" at bounding box center [478, 20] width 88 height 12
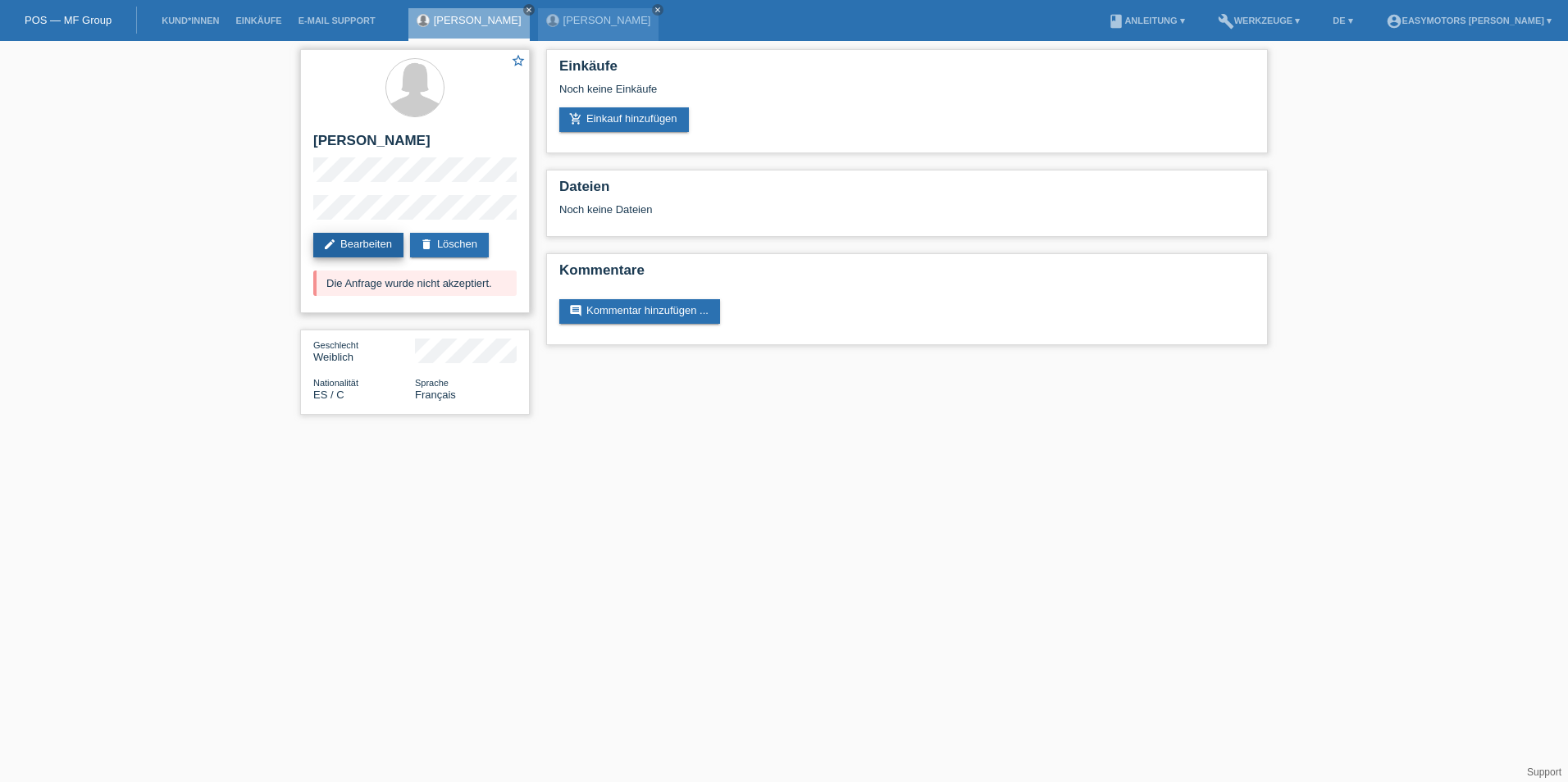
click at [359, 239] on link "edit Bearbeiten" at bounding box center [358, 245] width 91 height 25
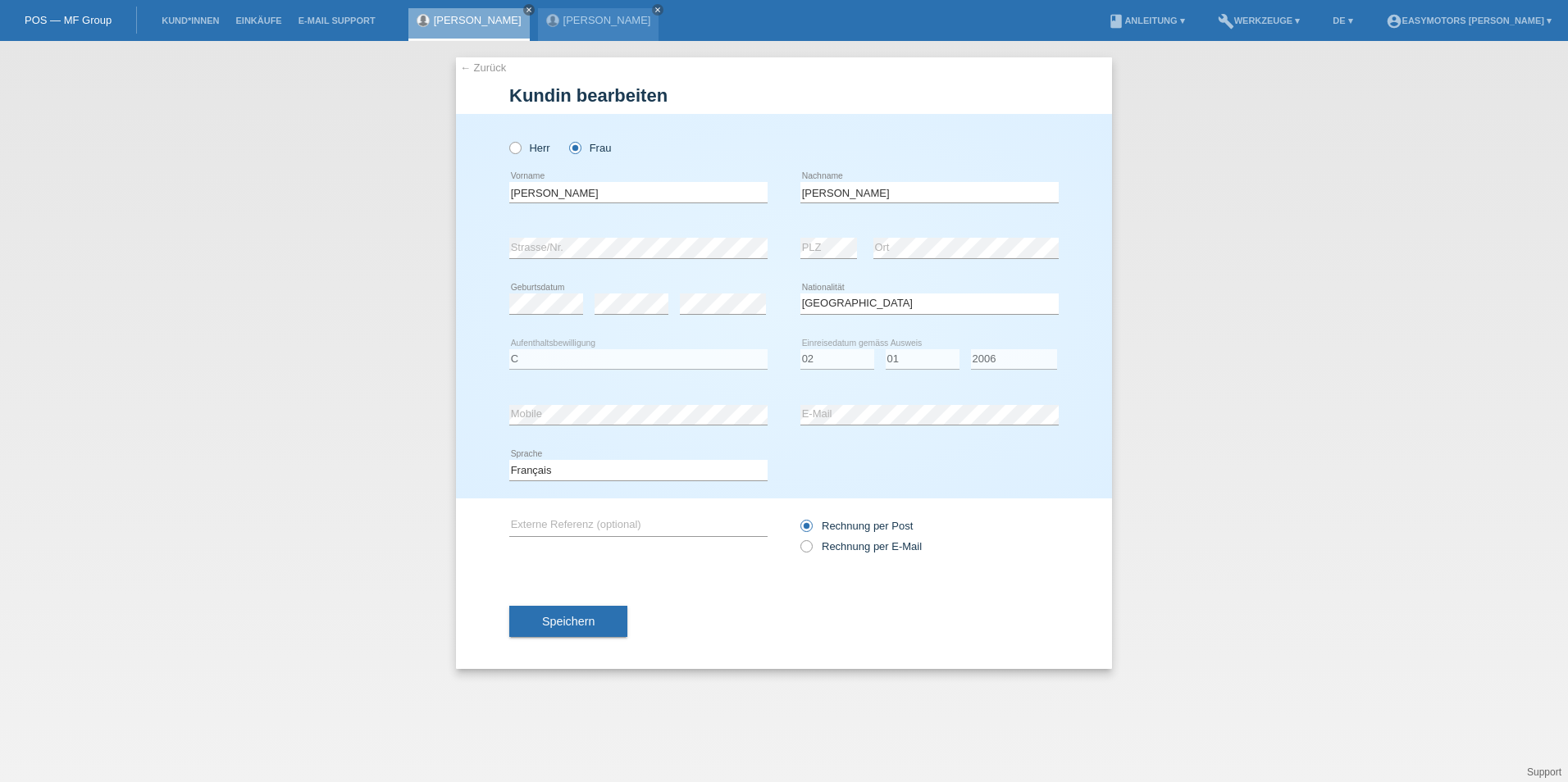
select select "ES"
select select "C"
select select "02"
select select "01"
select select "2006"
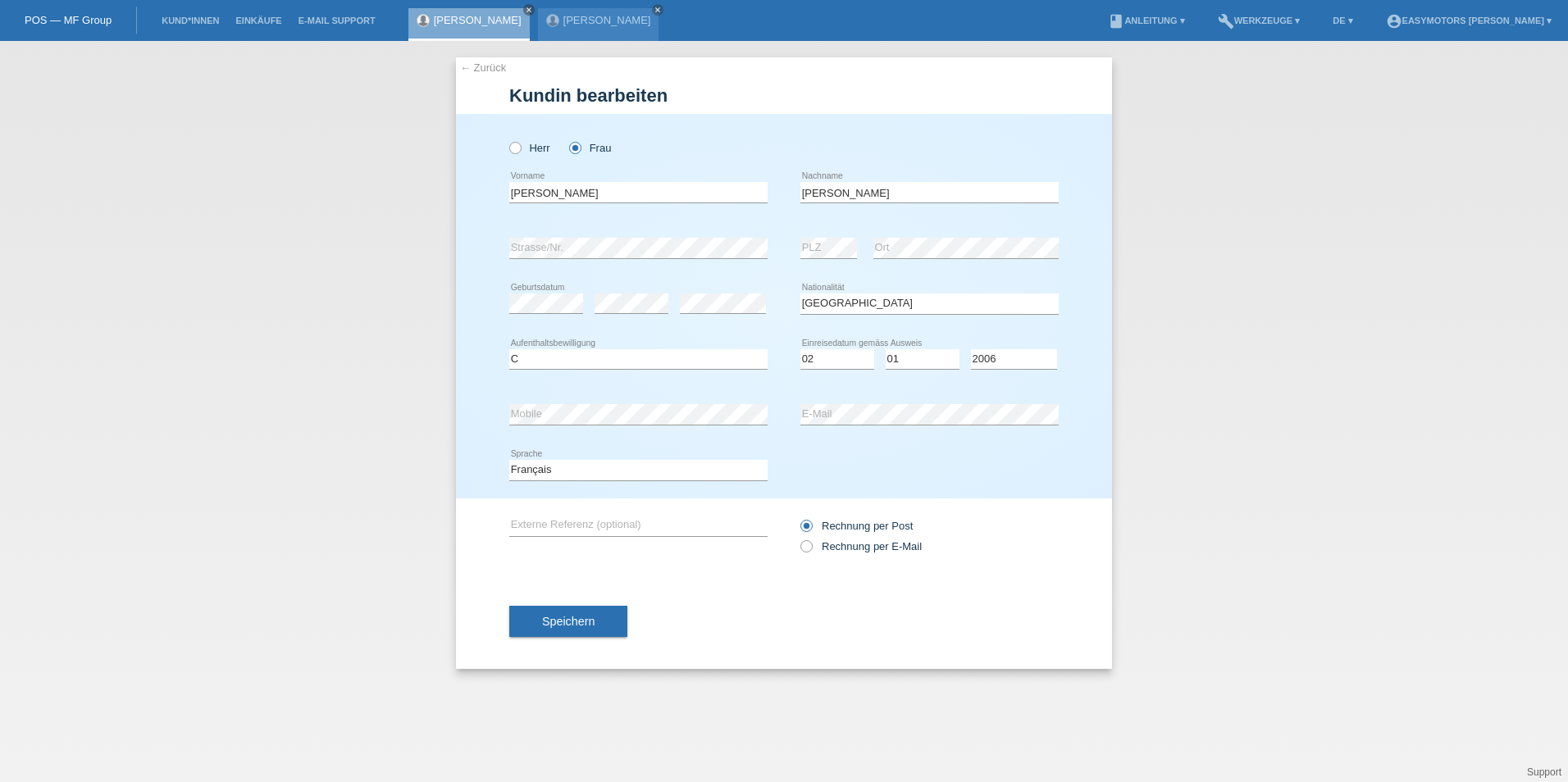
click at [486, 64] on link "← Zurück" at bounding box center [483, 68] width 46 height 12
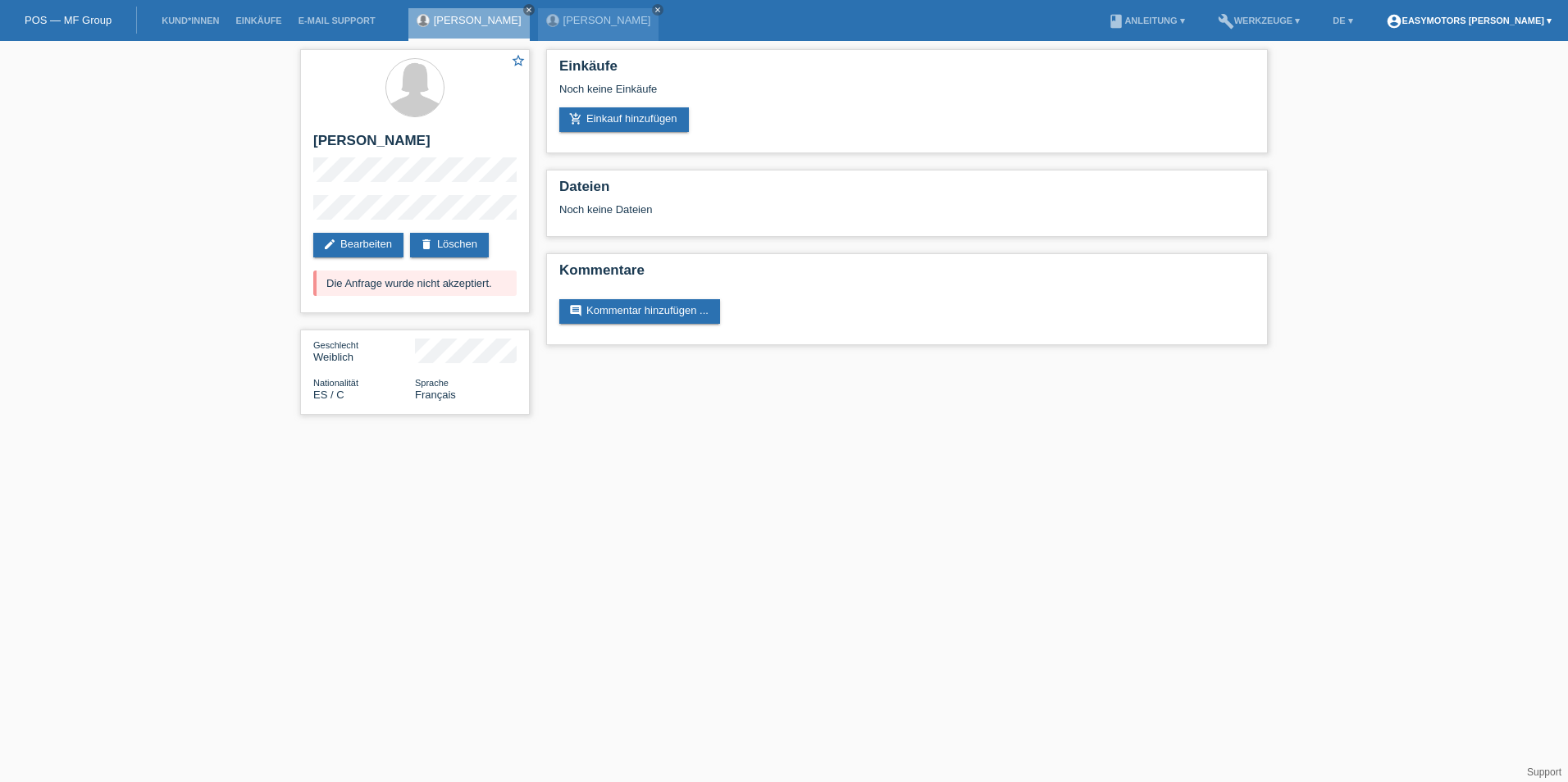
click at [1447, 19] on link "account_circle Easymotors [PERSON_NAME] ▾" at bounding box center [1468, 20] width 182 height 10
click at [1175, 18] on link "book Anleitung ▾" at bounding box center [1145, 20] width 92 height 10
click at [1156, 41] on link "Anleitung mit KKG" at bounding box center [1146, 38] width 87 height 12
click at [1192, 21] on link "book Anleitung ▾" at bounding box center [1145, 20] width 92 height 10
click at [1167, 67] on link "Anleitung ohne KKG" at bounding box center [1151, 62] width 97 height 12
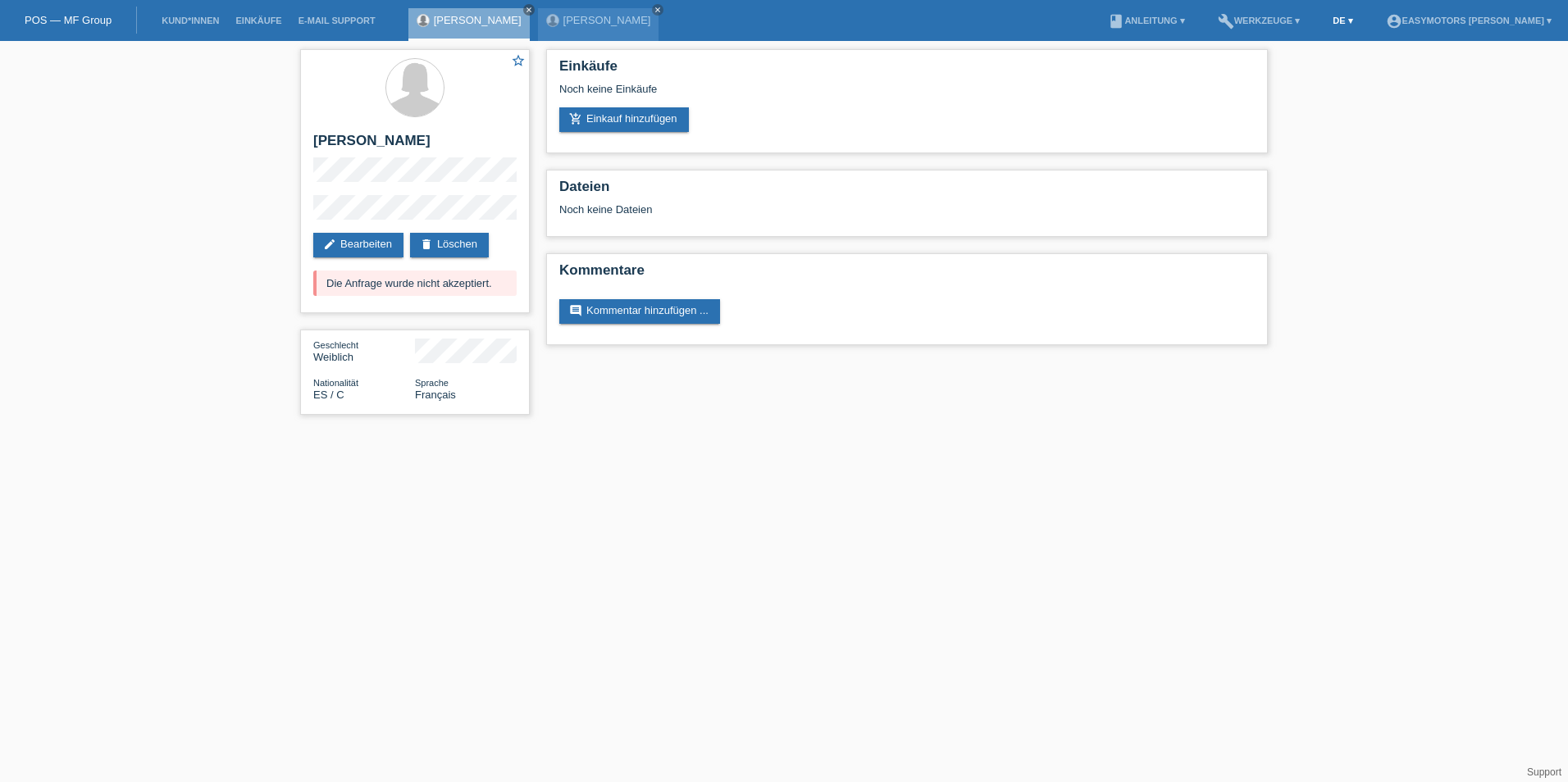
click at [1360, 18] on link "DE ▾" at bounding box center [1342, 20] width 36 height 10
click at [1451, 19] on link "account_circle Easymotors [PERSON_NAME] ▾" at bounding box center [1468, 20] width 182 height 10
click at [1309, 19] on link "build Werkzeuge ▾" at bounding box center [1258, 20] width 99 height 10
click at [1290, 90] on span "Einstellungen" at bounding box center [1273, 87] width 69 height 19
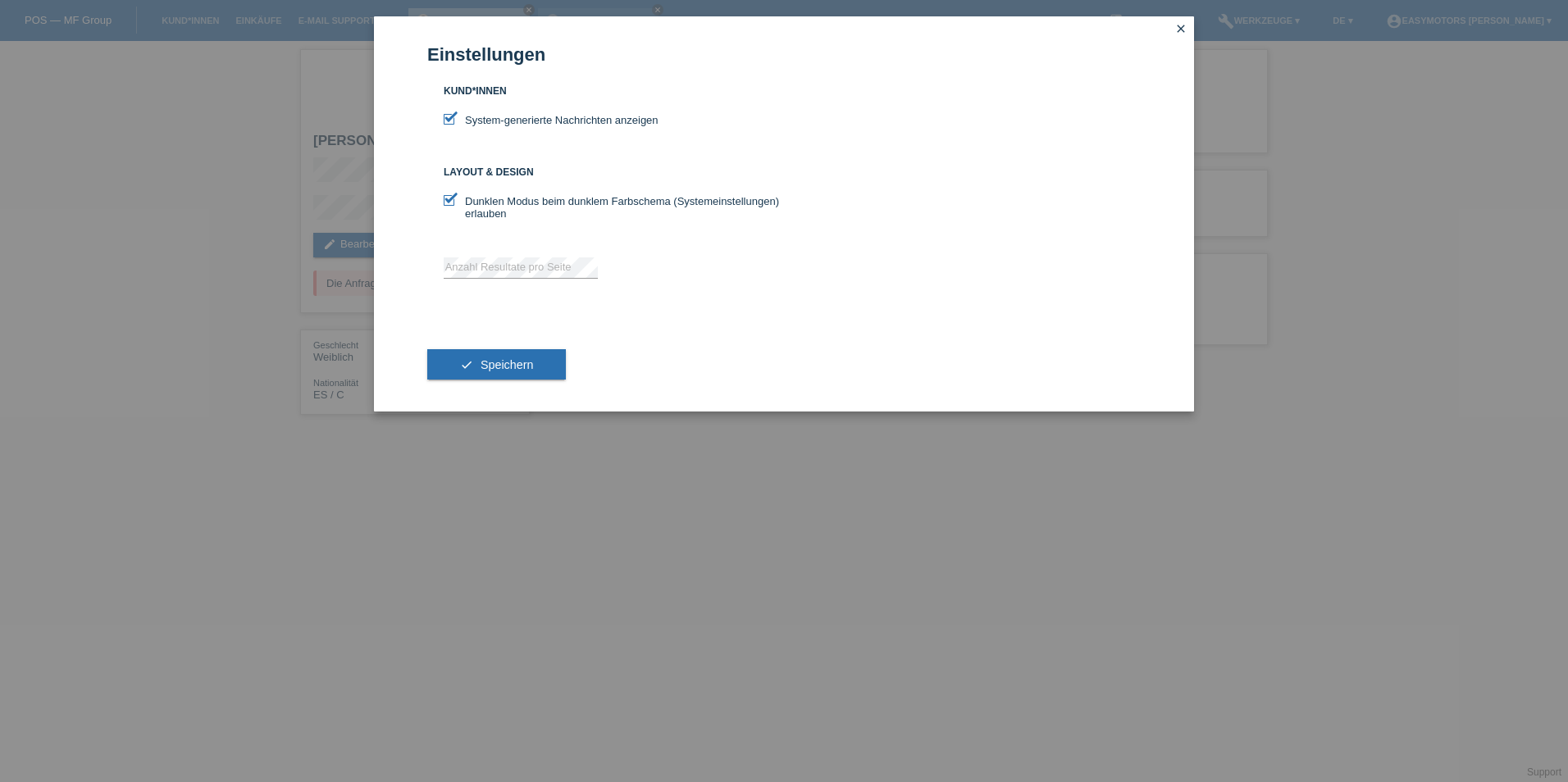
click at [570, 197] on label "Dunklen Modus beim dunklem Farbschema (Systemeinstellungen) erlauben" at bounding box center [613, 208] width 340 height 25
click at [455, 197] on input "Dunklen Modus beim dunklem Farbschema (Systemeinstellungen) erlauben" at bounding box center [449, 201] width 11 height 11
click at [570, 197] on label "Dunklen Modus beim dunklem Farbschema (Systemeinstellungen) erlauben" at bounding box center [613, 208] width 340 height 25
click at [455, 197] on input "Dunklen Modus beim dunklem Farbschema (Systemeinstellungen) erlauben" at bounding box center [449, 201] width 11 height 11
click at [670, 193] on div "Dunklen Modus beim dunklem Farbschema (Systemeinstellungen) erlauben error Anza…" at bounding box center [613, 245] width 340 height 134
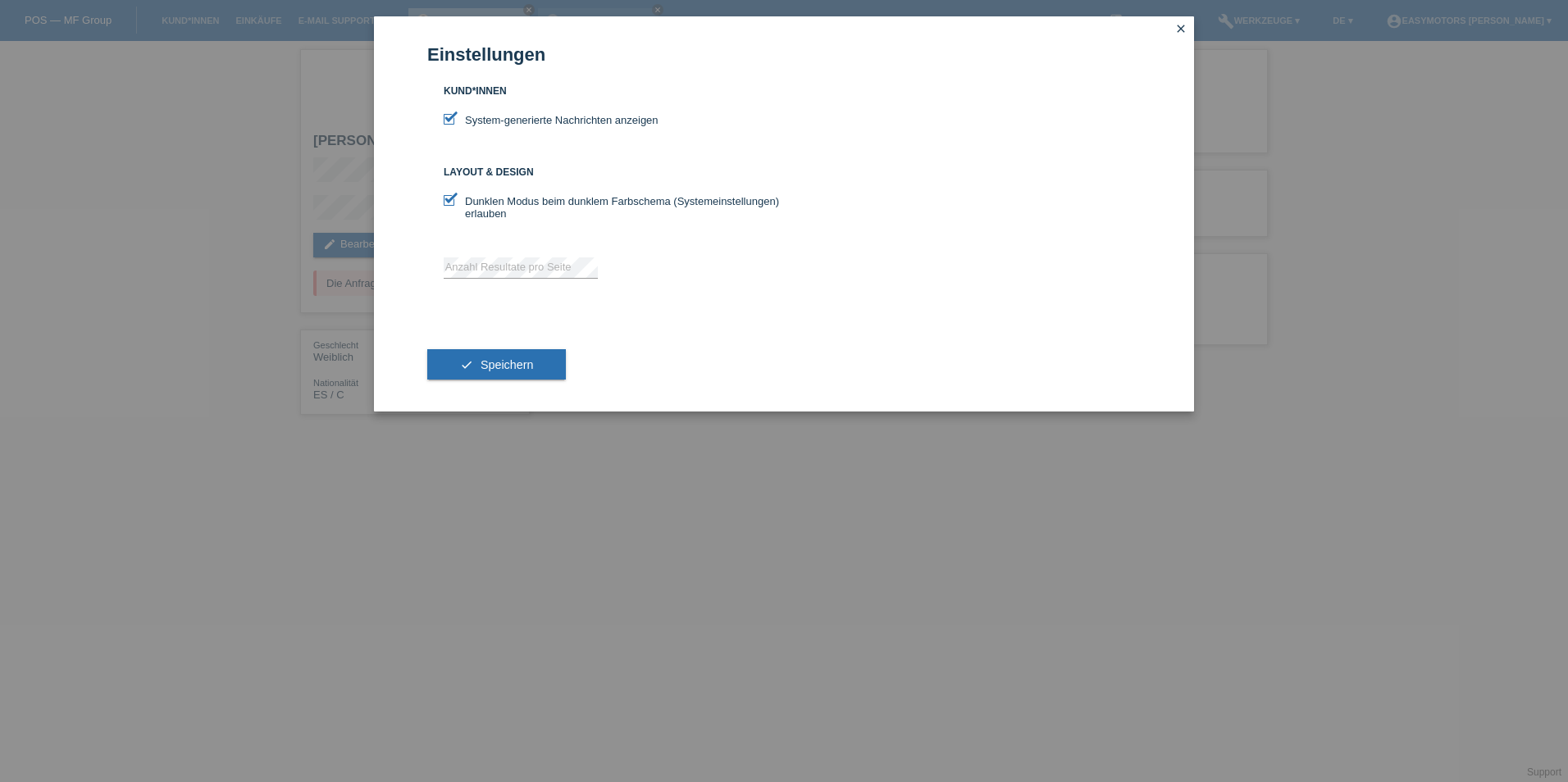
click at [446, 196] on icon at bounding box center [449, 201] width 11 height 11
click at [446, 196] on input "Dunklen Modus beim dunklem Farbschema (Systemeinstellungen) erlauben" at bounding box center [449, 201] width 11 height 11
checkbox input "false"
click at [470, 356] on button "check Speichern" at bounding box center [497, 364] width 139 height 31
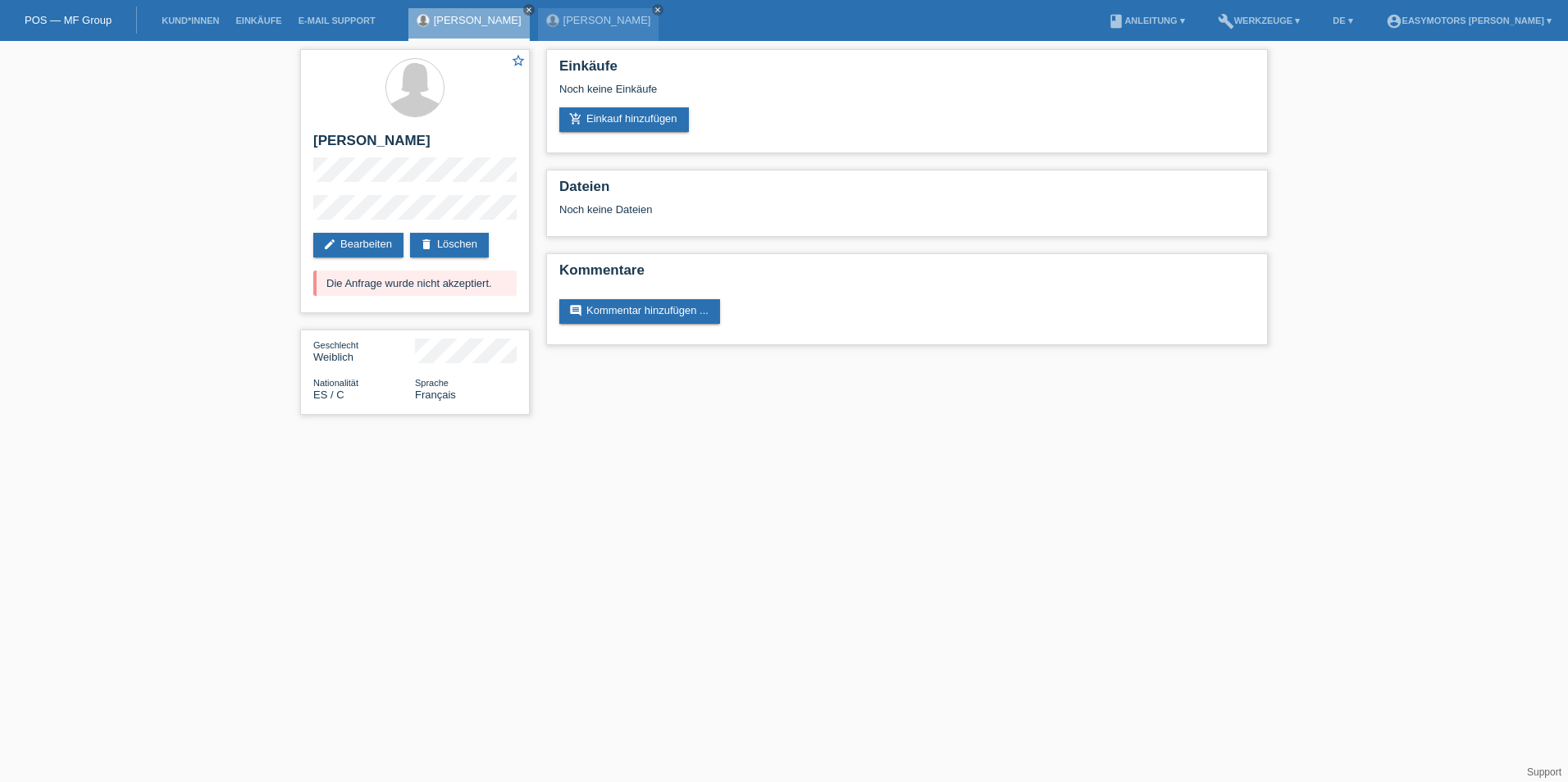
click at [1265, 15] on li "build Werkzeuge ▾" at bounding box center [1258, 21] width 99 height 42
click at [1269, 32] on li "build Werkzeuge ▾" at bounding box center [1258, 21] width 99 height 42
click at [1278, 27] on li "build Werkzeuge ▾" at bounding box center [1258, 21] width 99 height 42
click at [1280, 26] on li "build Werkzeuge ▾" at bounding box center [1258, 21] width 99 height 42
click at [1287, 21] on link "build Werkzeuge ▾" at bounding box center [1258, 20] width 99 height 10
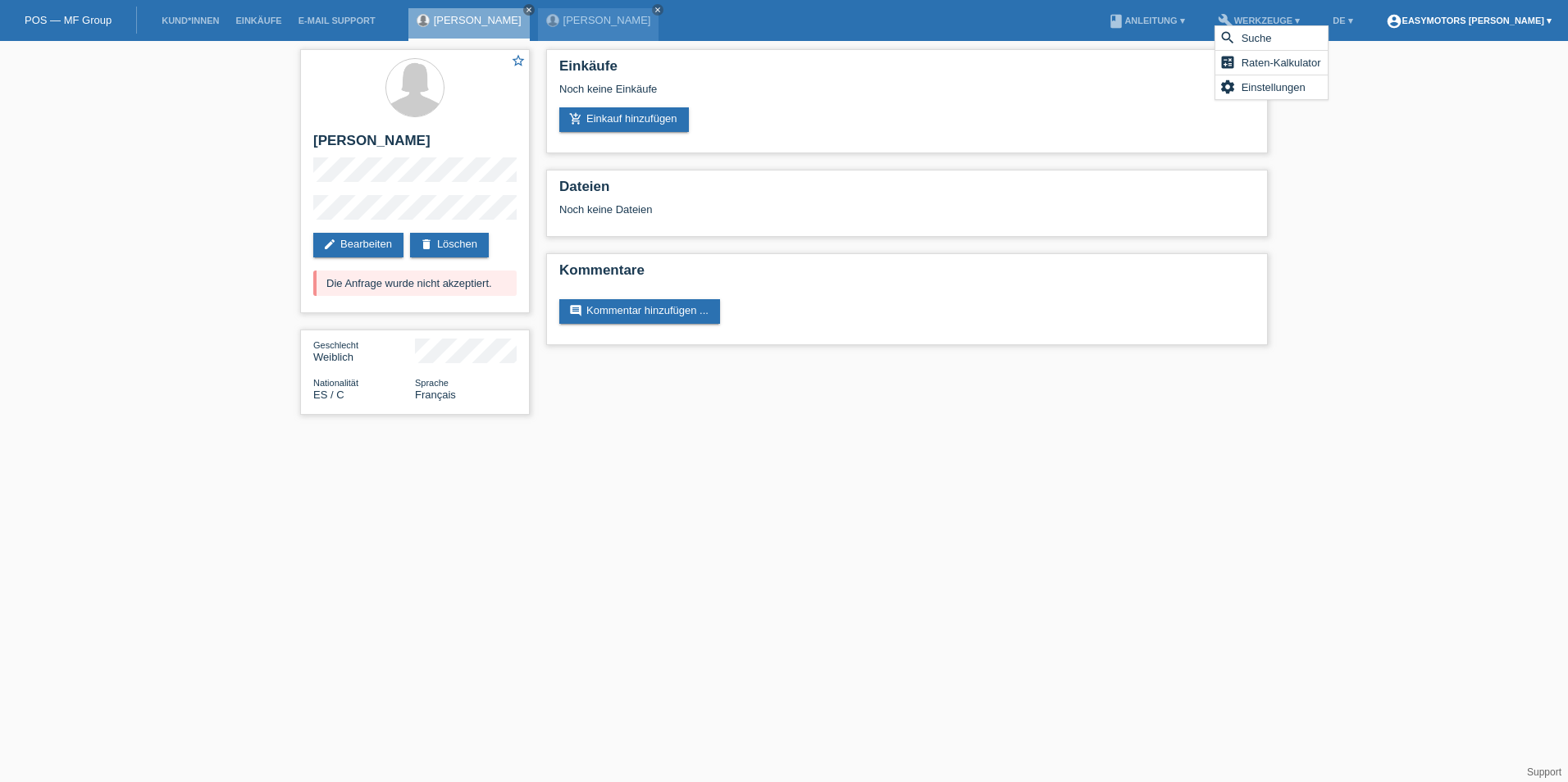
click at [1487, 22] on link "account_circle Easymotors [PERSON_NAME] ▾" at bounding box center [1468, 20] width 182 height 10
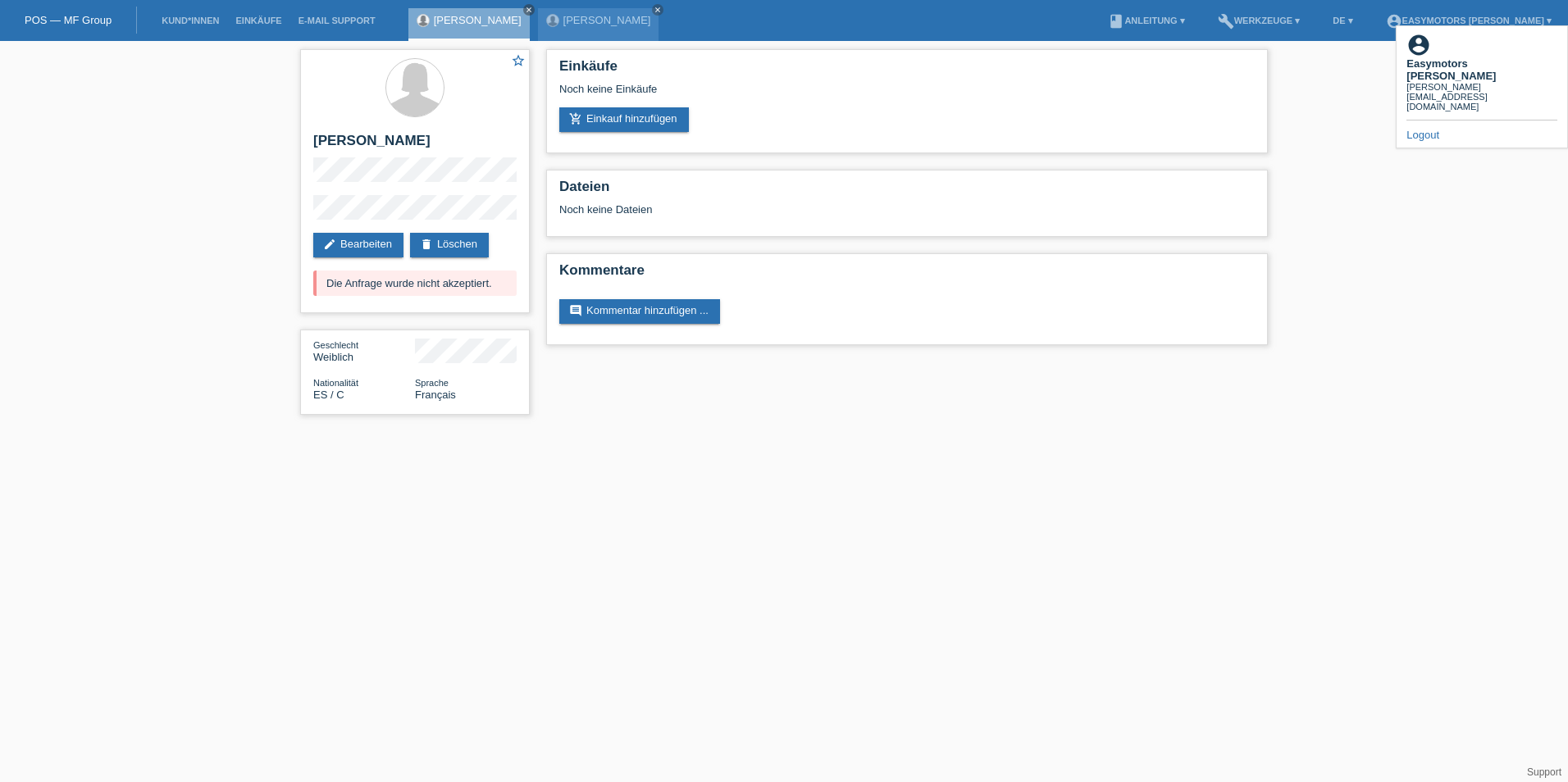
click at [1400, 43] on div "account_circle Easymotors [PERSON_NAME] [PERSON_NAME][EMAIL_ADDRESS][DOMAIN_NAM…" at bounding box center [1482, 87] width 172 height 123
click at [1421, 42] on icon "account_circle" at bounding box center [1418, 45] width 25 height 25
drag, startPoint x: 224, startPoint y: 172, endPoint x: 119, endPoint y: 215, distance: 113.5
drag, startPoint x: 119, startPoint y: 215, endPoint x: 188, endPoint y: 77, distance: 154.3
click at [188, 77] on div "star_border [PERSON_NAME] edit Bearbeiten delete Löschen Die Anfrage wurde nich…" at bounding box center [784, 237] width 1568 height 391
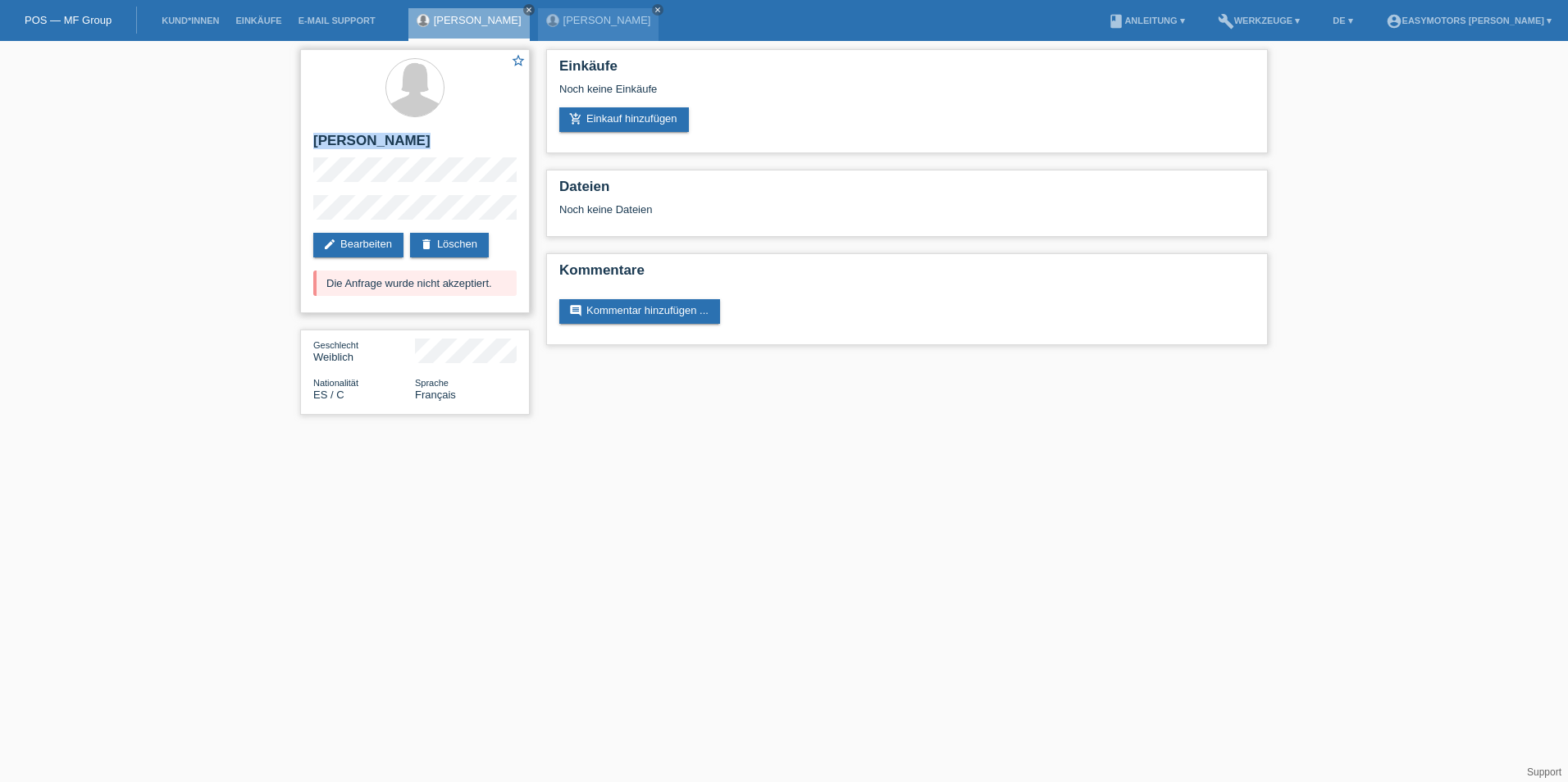
click at [331, 208] on div "star_border [PERSON_NAME] edit Bearbeiten delete Löschen Die Anfrage wurde nich…" at bounding box center [784, 237] width 1568 height 391
drag, startPoint x: 316, startPoint y: 183, endPoint x: 178, endPoint y: 108, distance: 157.1
